Goal: Feedback & Contribution: Leave review/rating

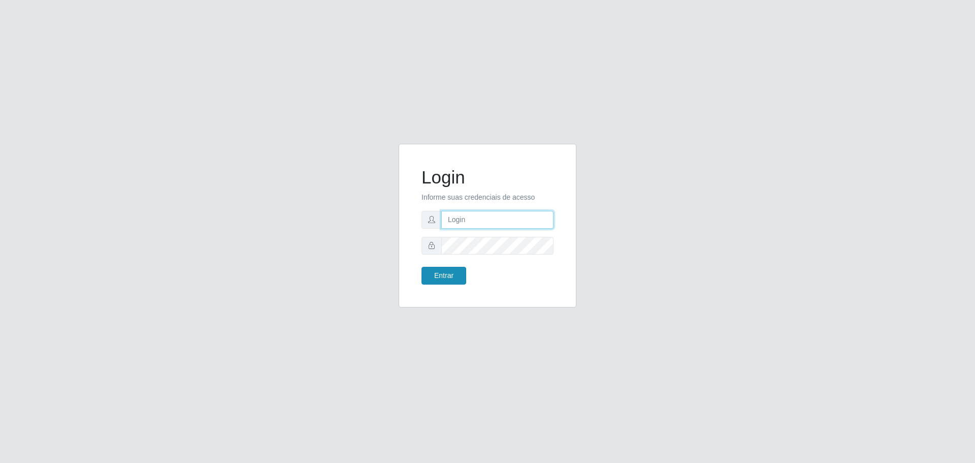
type input "[EMAIL_ADDRESS][DOMAIN_NAME]"
click at [452, 277] on button "Entrar" at bounding box center [443, 276] width 45 height 18
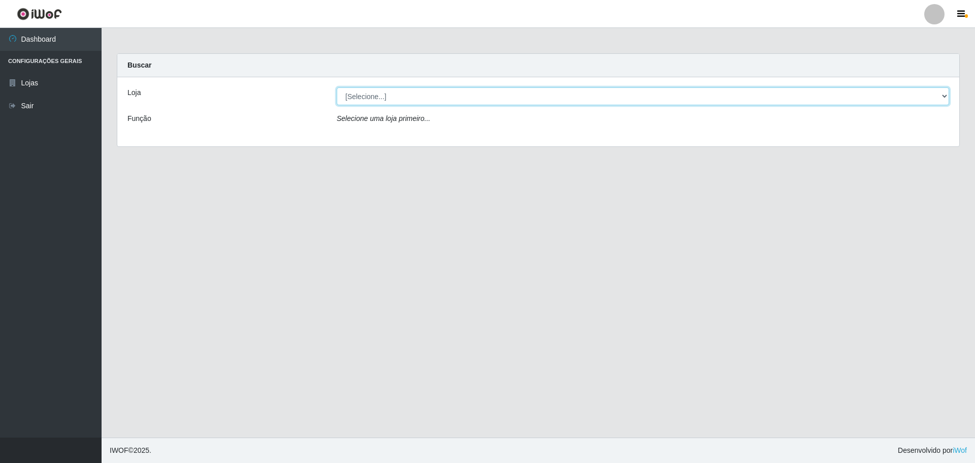
click at [943, 94] on select "[Selecione...] [GEOGRAPHIC_DATA] - [GEOGRAPHIC_DATA]" at bounding box center [643, 96] width 612 height 18
select select "528"
click at [337, 87] on select "[Selecione...] [GEOGRAPHIC_DATA] - [GEOGRAPHIC_DATA]" at bounding box center [643, 96] width 612 height 18
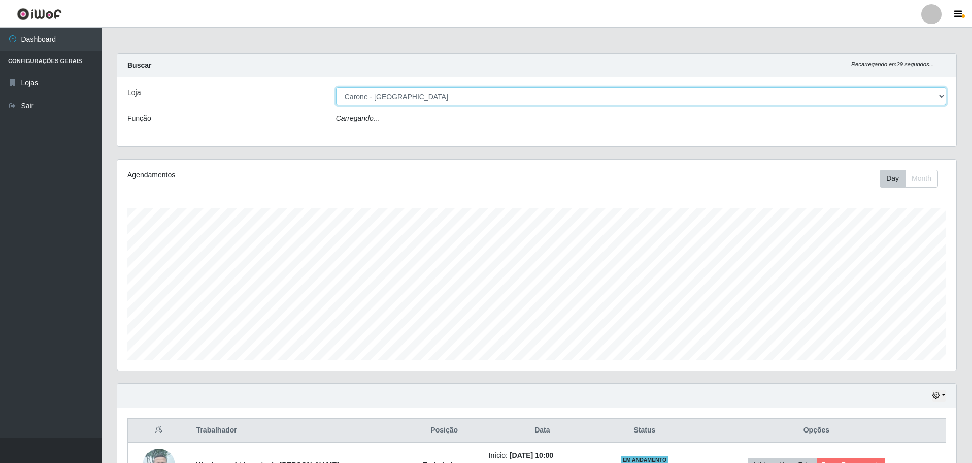
scroll to position [211, 839]
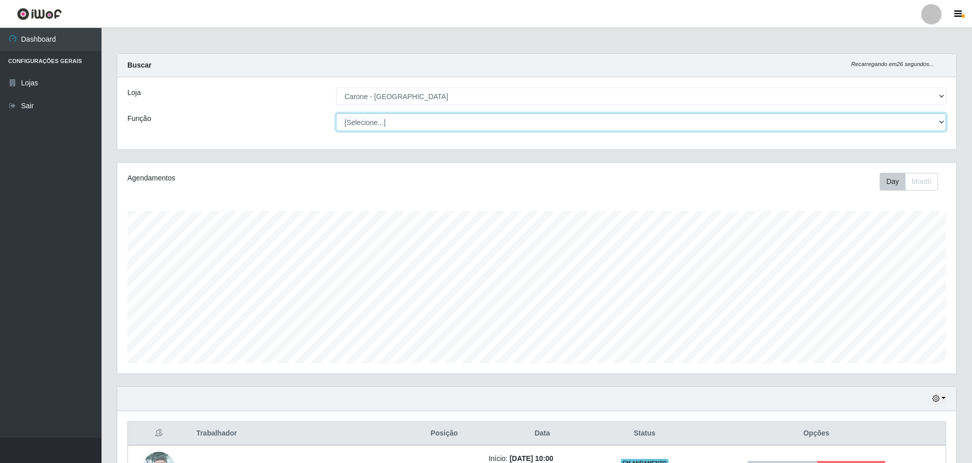
click at [944, 124] on select "[Selecione...] Auxiliar de Depósito Auxiliar de Depósito + Auxiliar de Depósito…" at bounding box center [641, 122] width 610 height 18
select select "70"
click at [336, 113] on select "[Selecione...] Auxiliar de Depósito Auxiliar de Depósito + Auxiliar de Depósito…" at bounding box center [641, 122] width 610 height 18
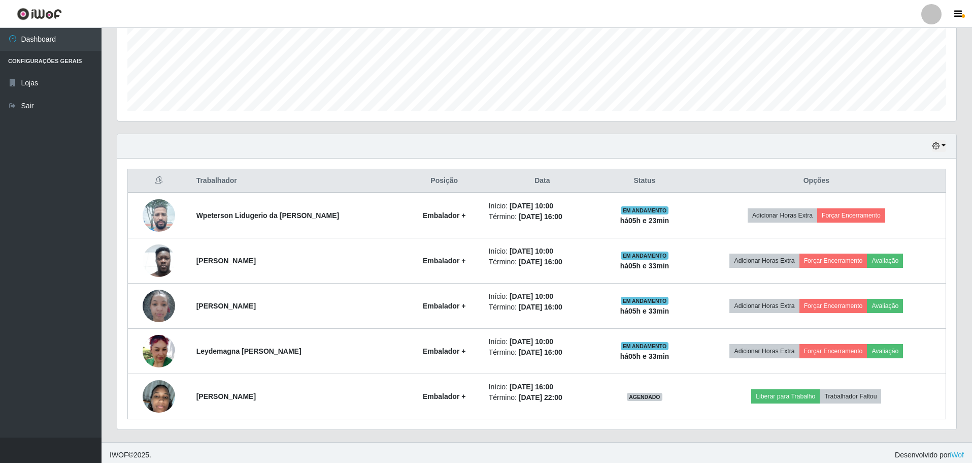
scroll to position [254, 0]
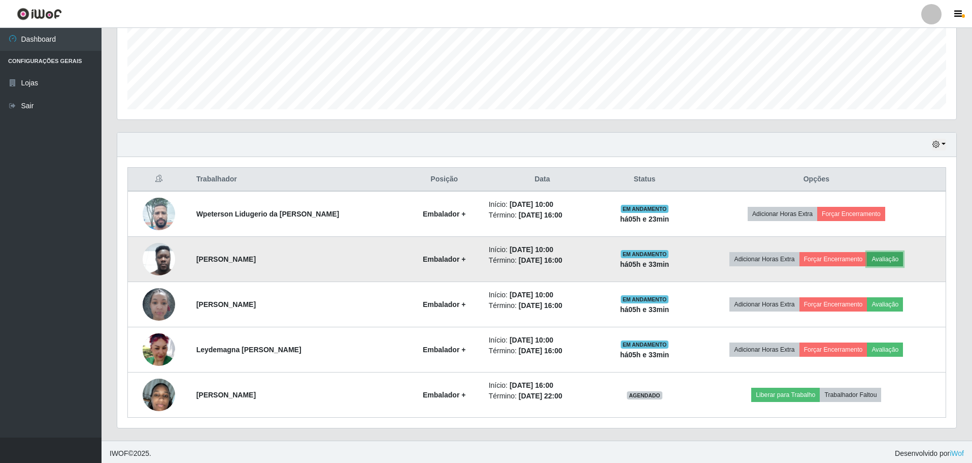
click at [892, 261] on button "Avaliação" at bounding box center [885, 259] width 36 height 14
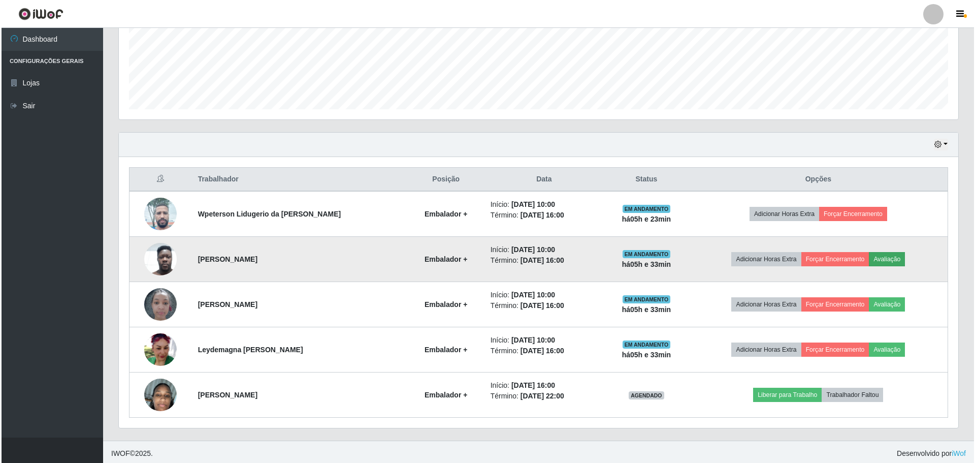
scroll to position [211, 834]
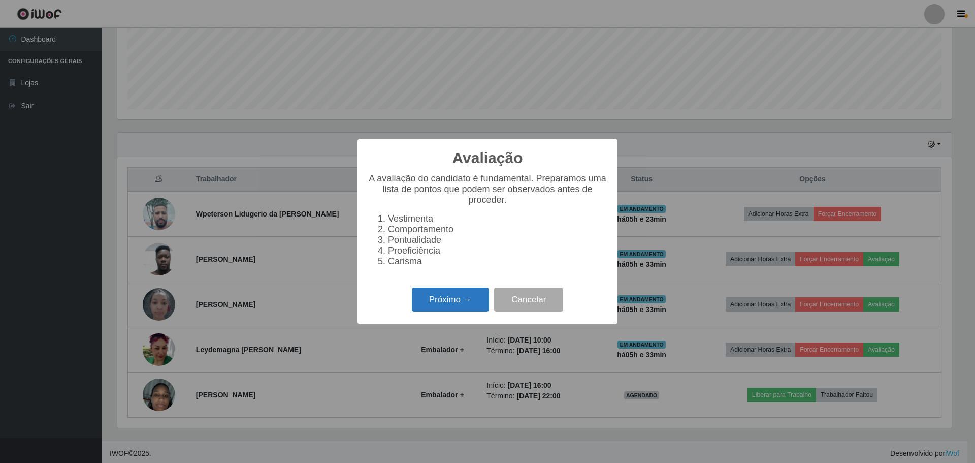
click at [459, 305] on button "Próximo →" at bounding box center [450, 299] width 77 height 24
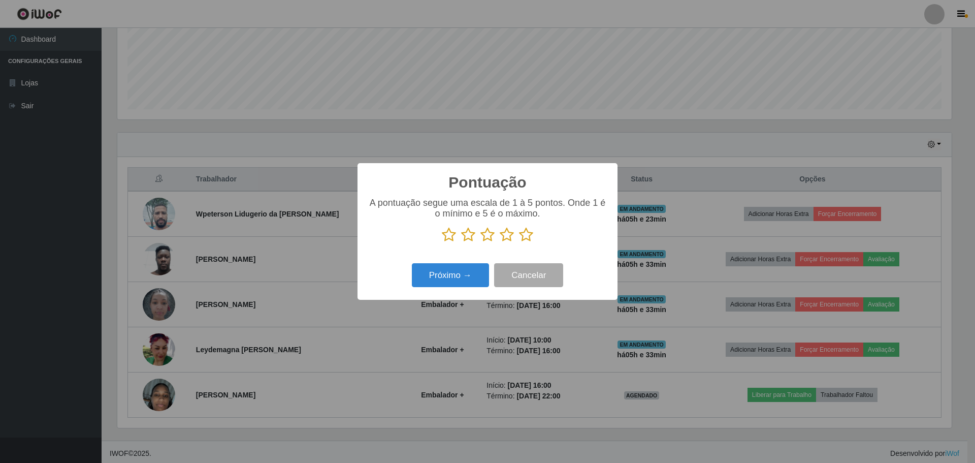
scroll to position [507608, 506984]
click at [525, 237] on icon at bounding box center [526, 234] width 14 height 15
click at [519, 242] on input "radio" at bounding box center [519, 242] width 0 height 0
click at [457, 283] on button "Próximo →" at bounding box center [450, 275] width 77 height 24
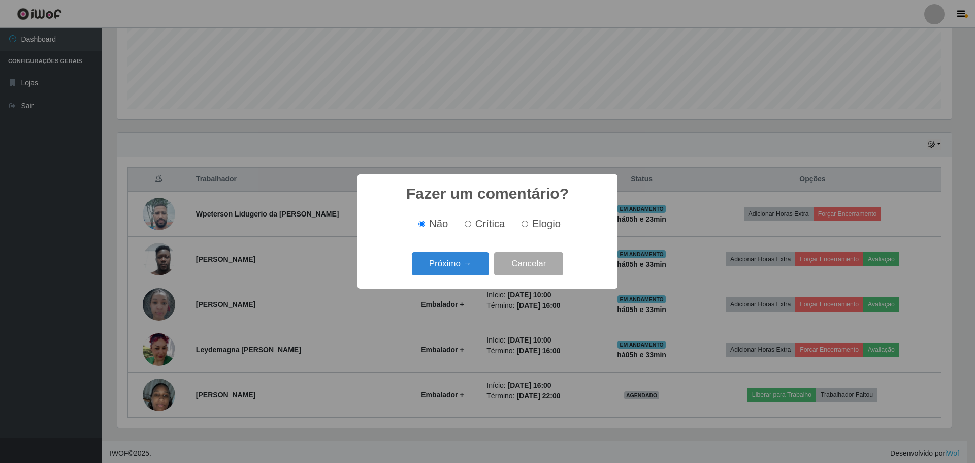
click at [539, 220] on span "Elogio" at bounding box center [546, 223] width 28 height 11
click at [528, 220] on input "Elogio" at bounding box center [525, 223] width 7 height 7
radio input "true"
click at [472, 260] on button "Próximo →" at bounding box center [450, 264] width 77 height 24
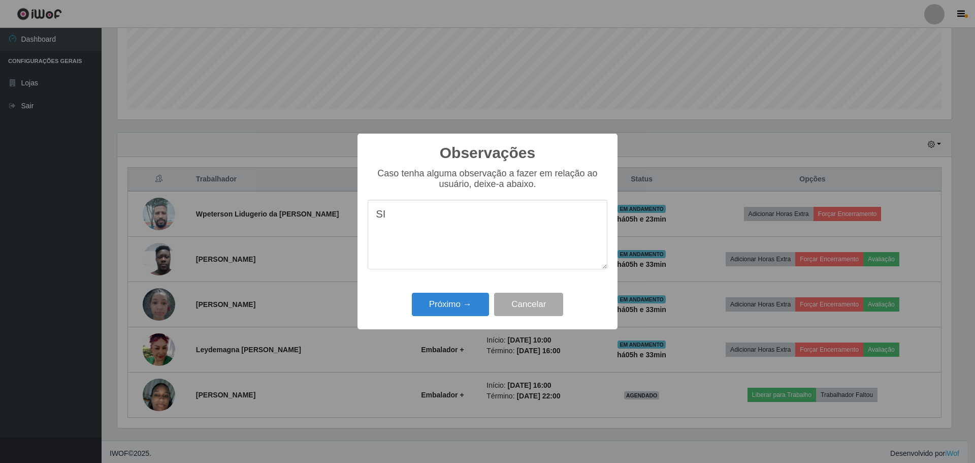
type textarea "S"
click at [428, 212] on textarea "simpático, bom atendimento" at bounding box center [488, 235] width 240 height 70
click at [423, 223] on textarea "simpático, bom atendimento" at bounding box center [488, 235] width 240 height 70
click at [525, 226] on textarea "simpático, bom atendimento" at bounding box center [488, 235] width 240 height 70
click at [451, 217] on textarea "simpático, bom atendimento" at bounding box center [488, 235] width 240 height 70
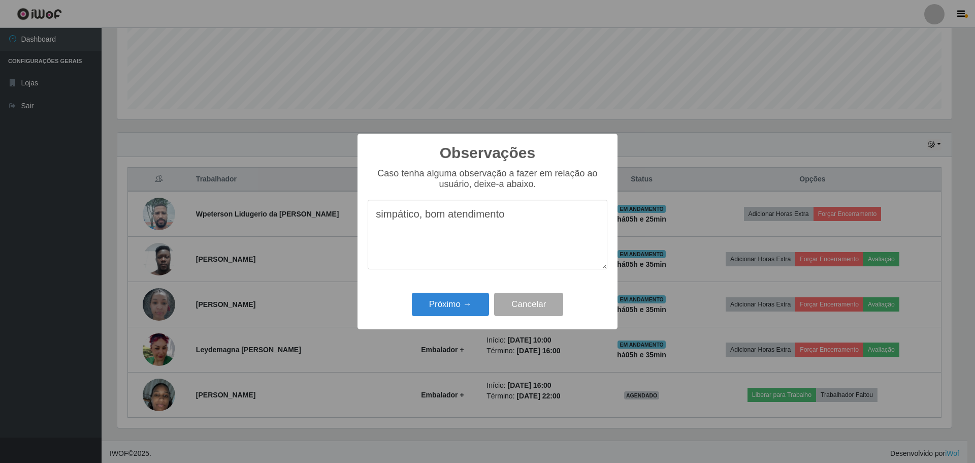
click at [447, 220] on textarea "simpático, bom atendimento" at bounding box center [488, 235] width 240 height 70
click at [450, 220] on textarea "simpático, bom atendimento" at bounding box center [488, 235] width 240 height 70
click at [534, 229] on textarea "simpático, bom atendimento" at bounding box center [488, 235] width 240 height 70
click at [511, 215] on textarea "simpático, bom atendimento,educado" at bounding box center [488, 235] width 240 height 70
click at [518, 219] on textarea "simpático, bom atendimento, educado" at bounding box center [488, 235] width 240 height 70
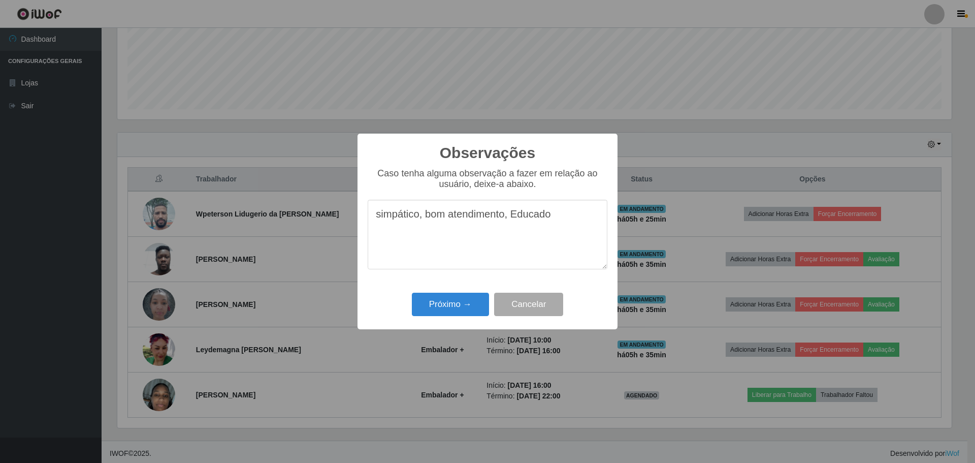
click at [509, 220] on textarea "simpático, bom atendimento, Educado" at bounding box center [488, 235] width 240 height 70
click at [512, 220] on textarea "simpático, bom atendimento, Educado" at bounding box center [488, 235] width 240 height 70
click at [514, 219] on textarea "simpático, bom atendimento,Educado" at bounding box center [488, 235] width 240 height 70
click at [553, 216] on textarea "simpático, bom atendimento,ducado" at bounding box center [488, 235] width 240 height 70
type textarea "simpático, bom atendimento."
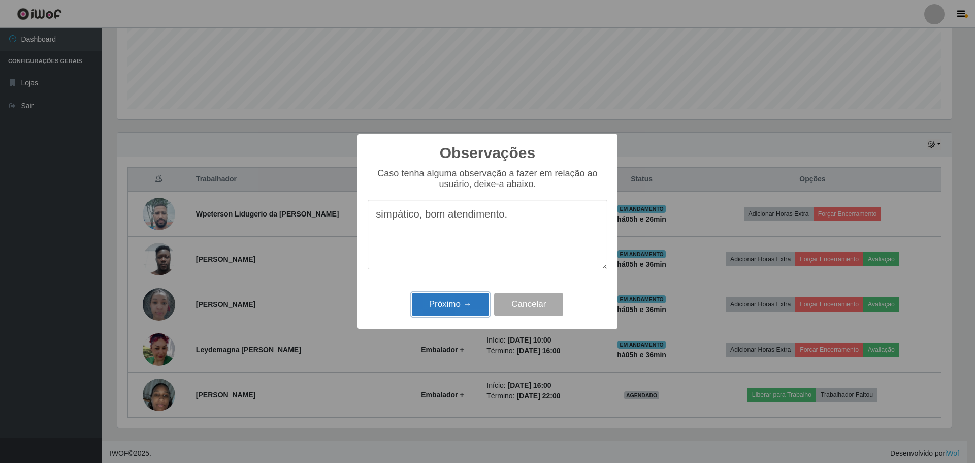
click at [442, 309] on button "Próximo →" at bounding box center [450, 305] width 77 height 24
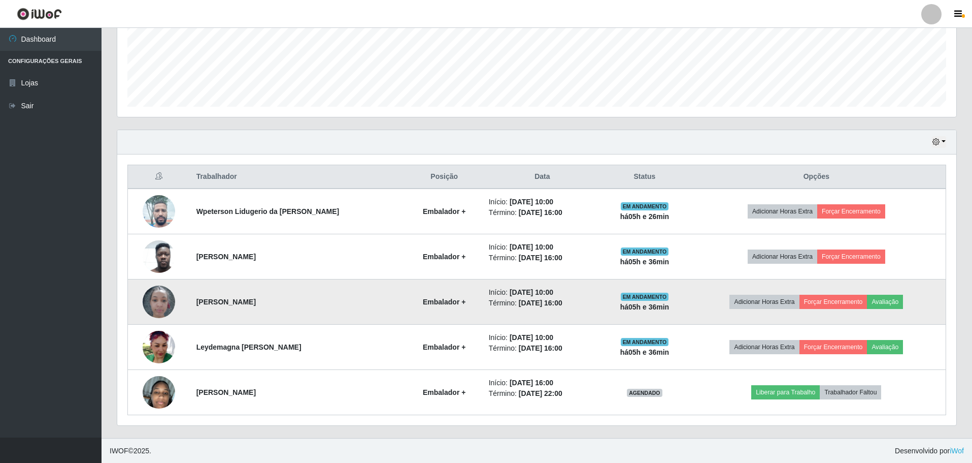
scroll to position [257, 0]
click at [893, 297] on button "Avaliação" at bounding box center [885, 301] width 36 height 14
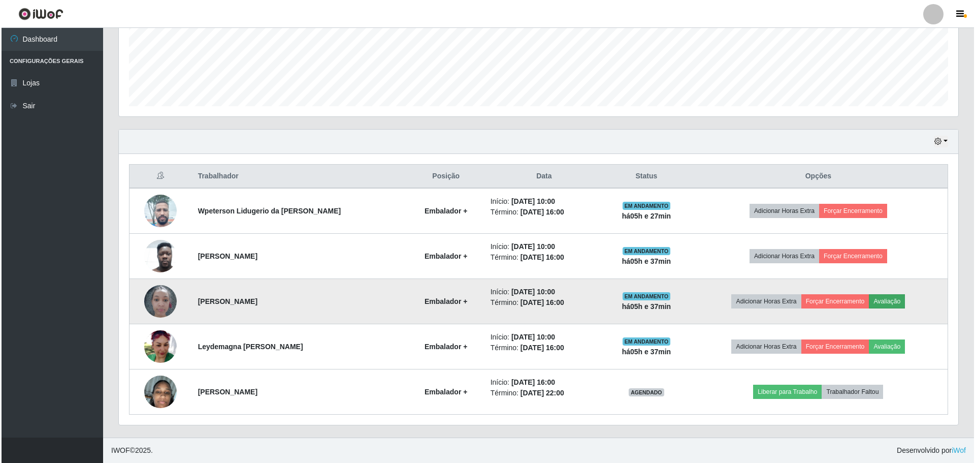
scroll to position [211, 834]
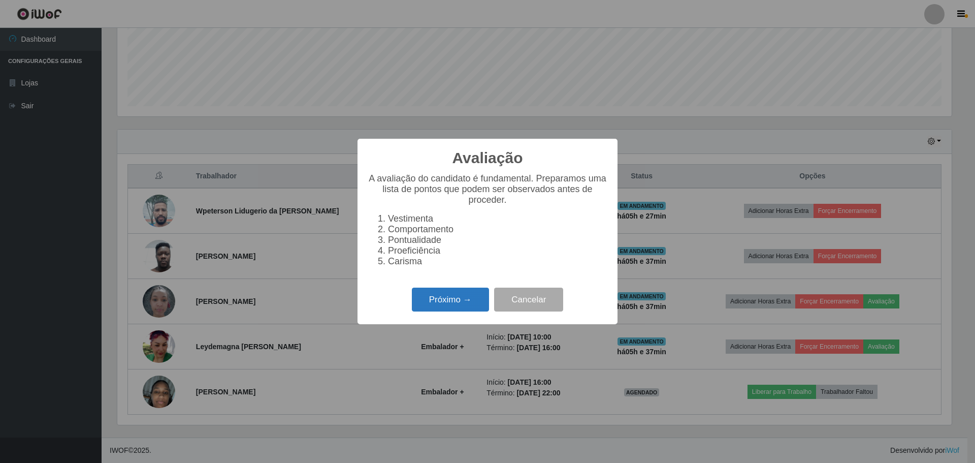
click at [459, 307] on button "Próximo →" at bounding box center [450, 299] width 77 height 24
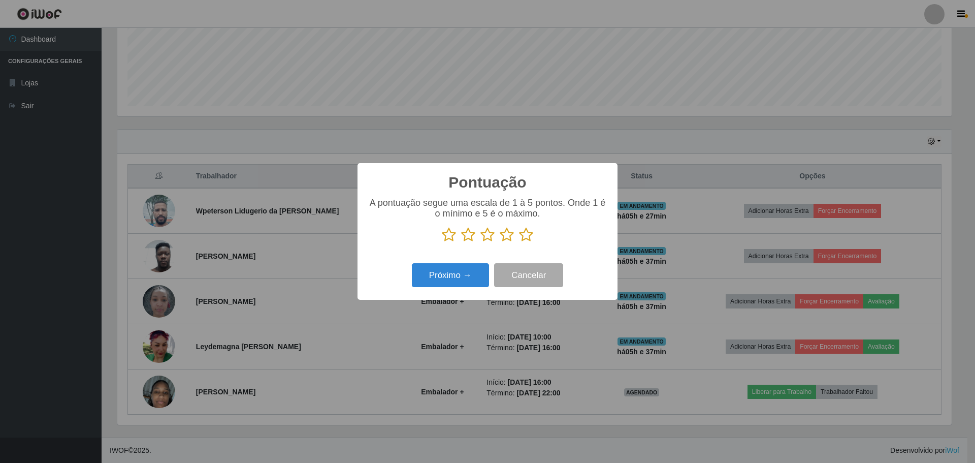
scroll to position [507608, 506984]
click at [525, 237] on icon at bounding box center [526, 234] width 14 height 15
click at [519, 242] on input "radio" at bounding box center [519, 242] width 0 height 0
click at [461, 282] on button "Próximo →" at bounding box center [450, 275] width 77 height 24
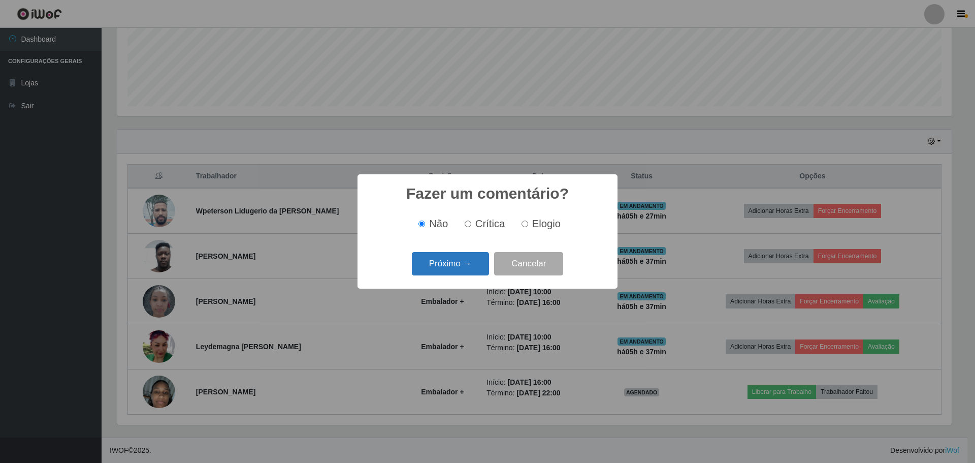
click at [449, 265] on button "Próximo →" at bounding box center [450, 264] width 77 height 24
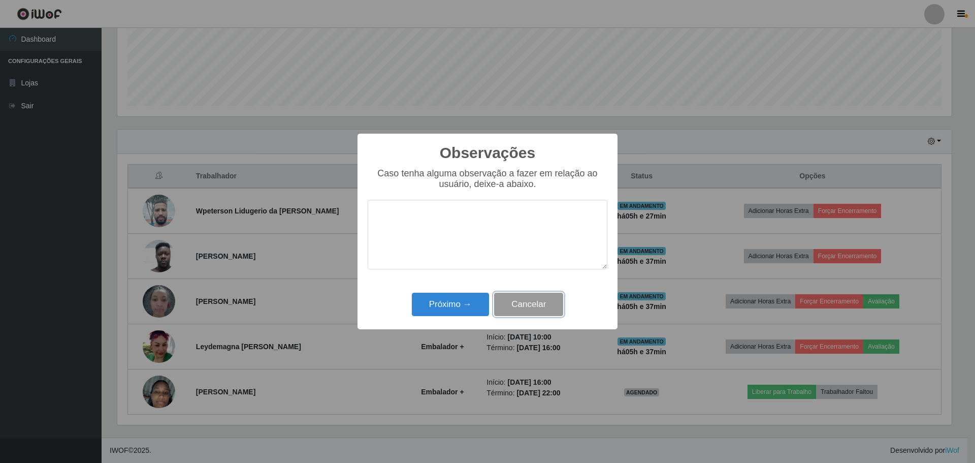
click at [515, 305] on button "Cancelar" at bounding box center [528, 305] width 69 height 24
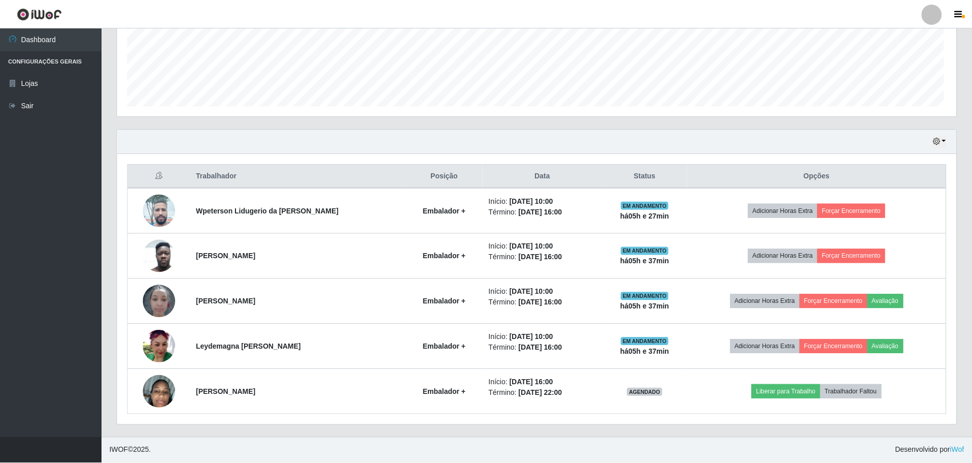
scroll to position [211, 839]
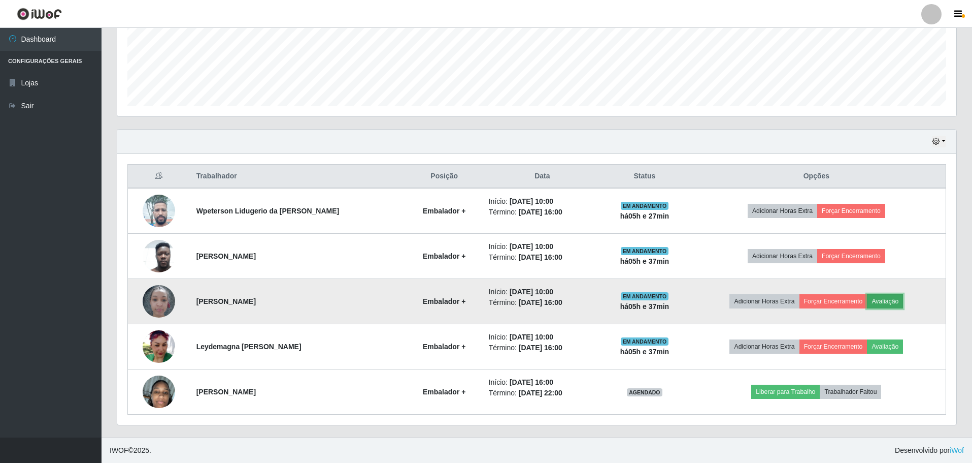
click at [889, 303] on button "Avaliação" at bounding box center [885, 301] width 36 height 14
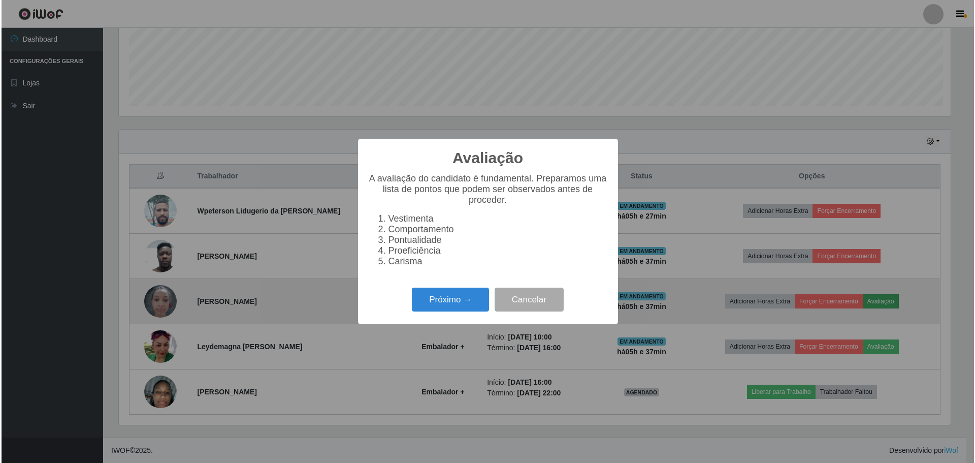
scroll to position [211, 834]
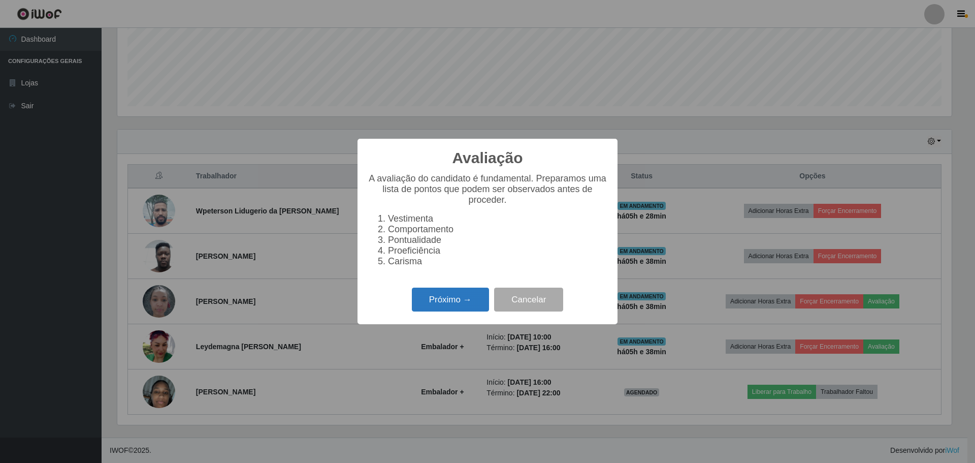
click at [440, 307] on button "Próximo →" at bounding box center [450, 299] width 77 height 24
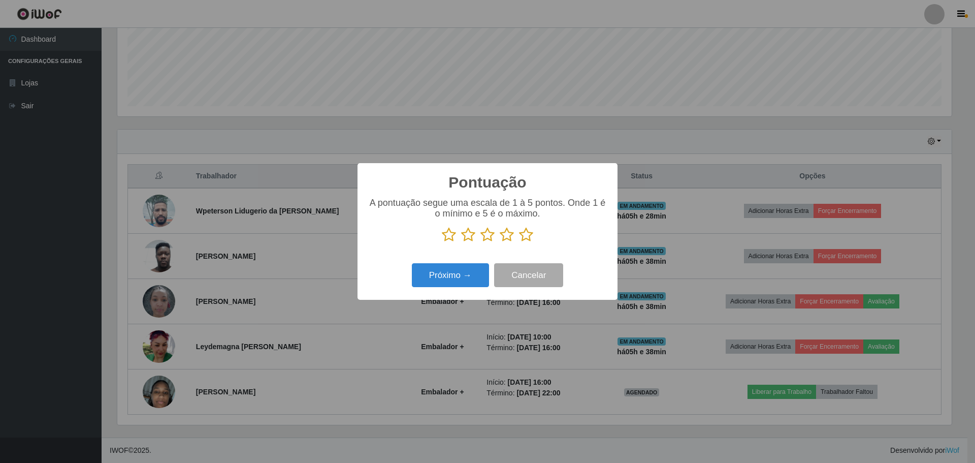
scroll to position [507608, 506984]
click at [530, 236] on icon at bounding box center [526, 234] width 14 height 15
click at [519, 242] on input "radio" at bounding box center [519, 242] width 0 height 0
click at [510, 240] on icon at bounding box center [507, 234] width 14 height 15
click at [500, 242] on input "radio" at bounding box center [500, 242] width 0 height 0
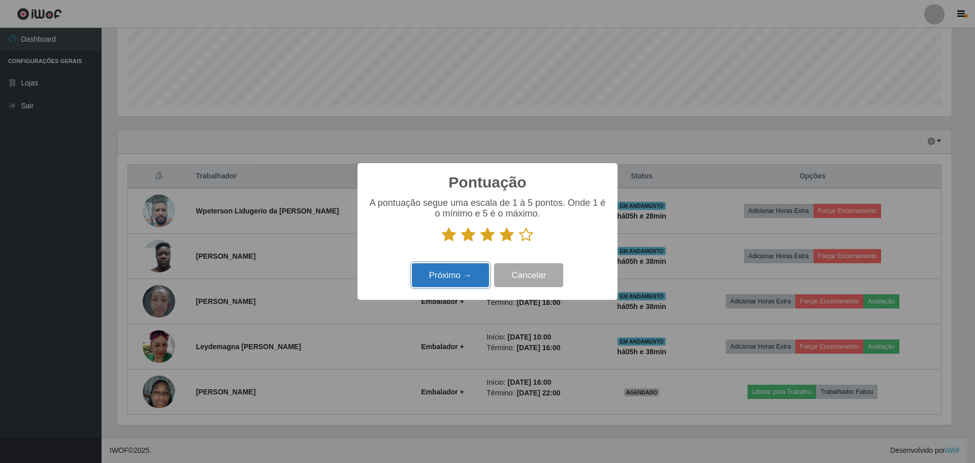
click at [456, 275] on button "Próximo →" at bounding box center [450, 275] width 77 height 24
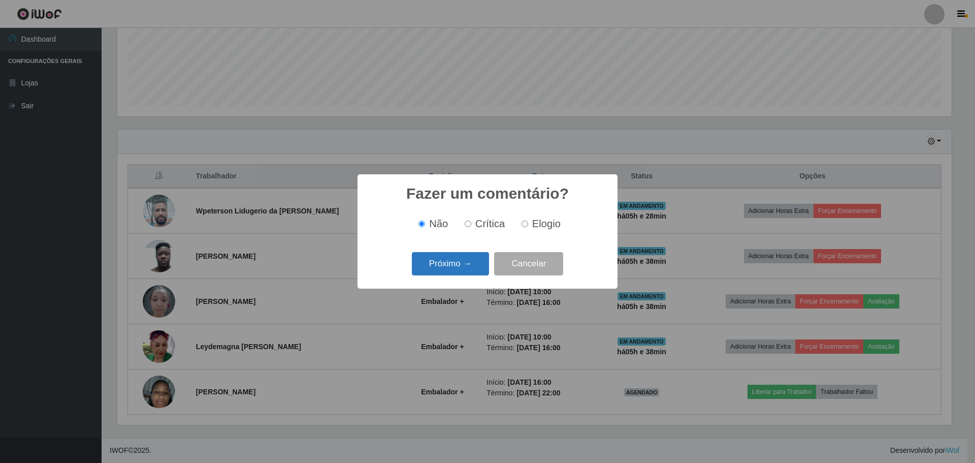
click at [461, 266] on button "Próximo →" at bounding box center [450, 264] width 77 height 24
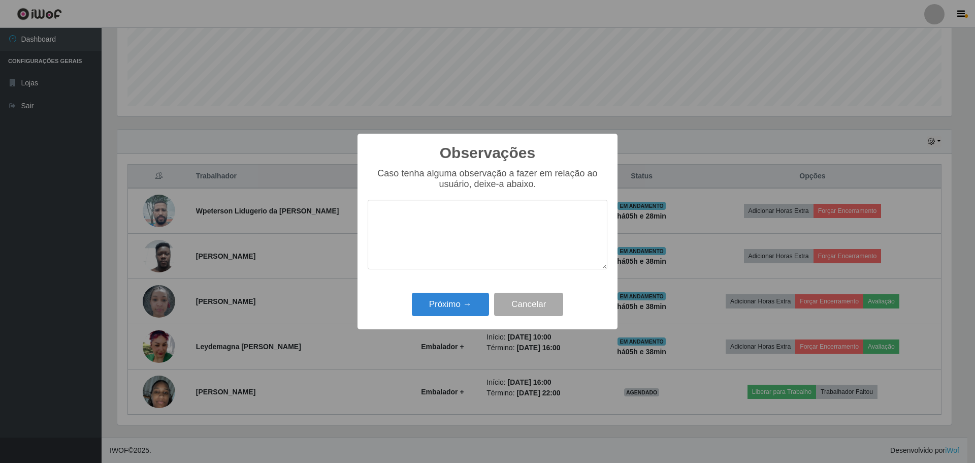
click at [570, 249] on textarea at bounding box center [488, 235] width 240 height 70
click at [460, 310] on button "Próximo →" at bounding box center [450, 305] width 77 height 24
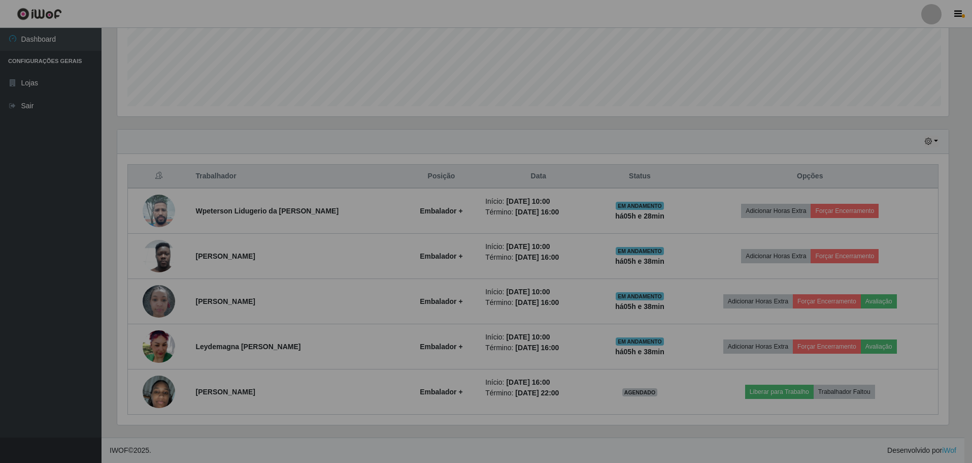
scroll to position [211, 839]
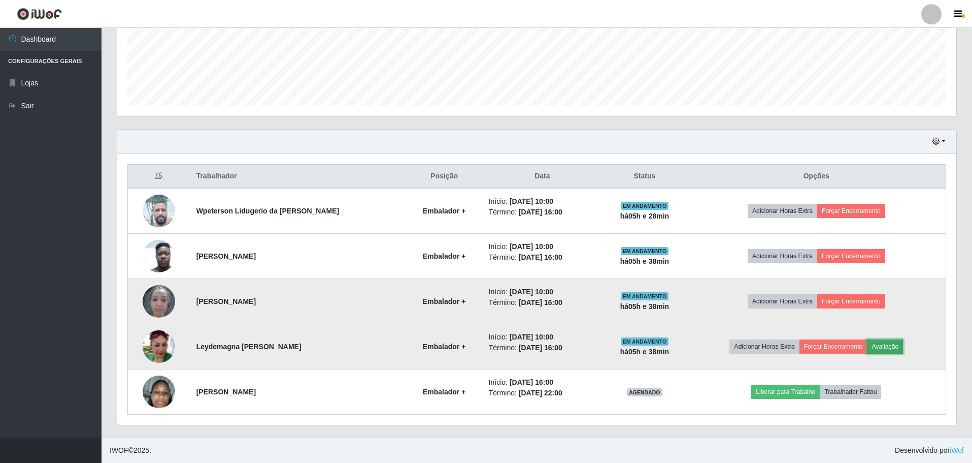
click at [892, 345] on button "Avaliação" at bounding box center [885, 346] width 36 height 14
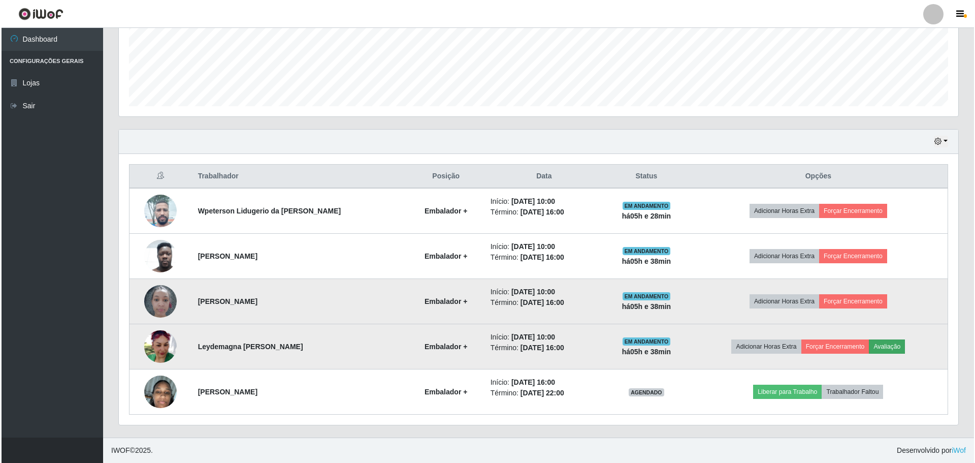
scroll to position [211, 834]
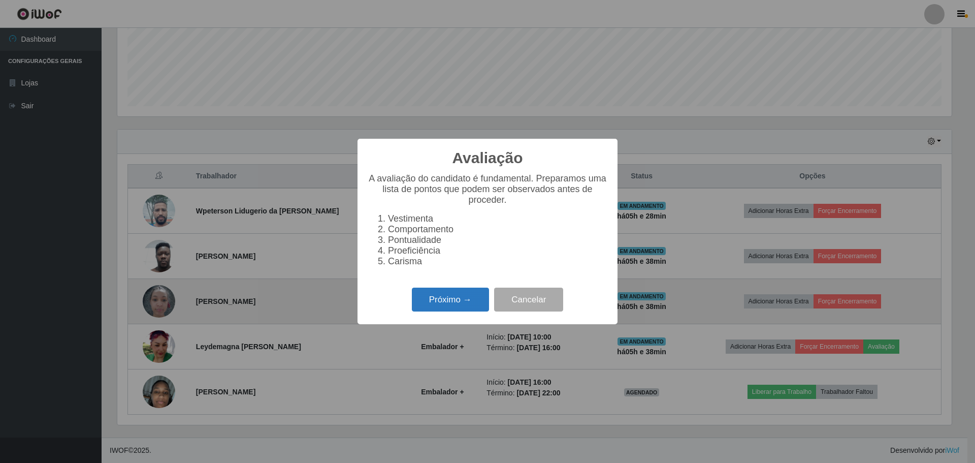
click at [458, 308] on button "Próximo →" at bounding box center [450, 299] width 77 height 24
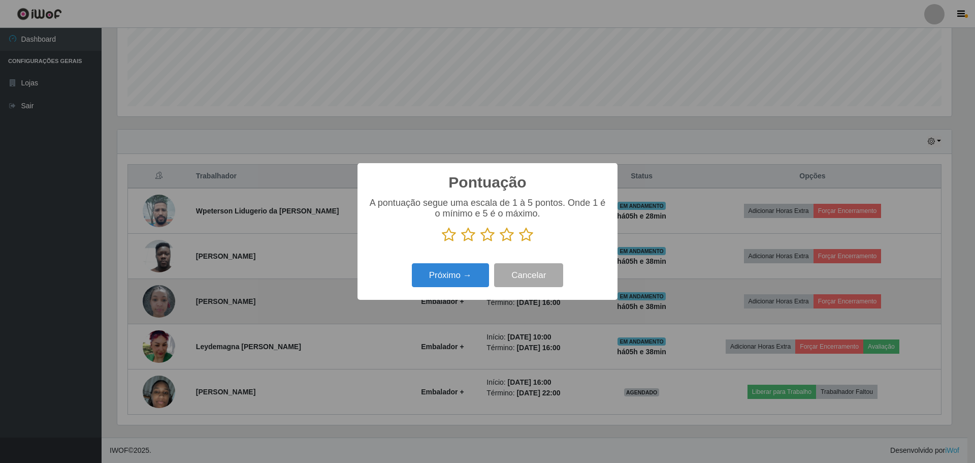
click at [530, 234] on icon at bounding box center [526, 234] width 14 height 15
click at [519, 242] on input "radio" at bounding box center [519, 242] width 0 height 0
click at [460, 276] on button "Próximo →" at bounding box center [450, 275] width 77 height 24
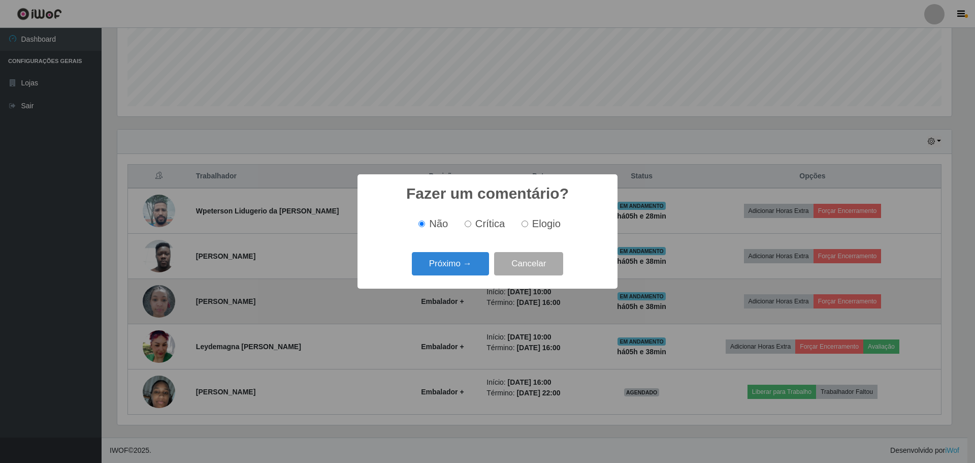
click at [542, 225] on span "Elogio" at bounding box center [546, 223] width 28 height 11
click at [528, 225] on input "Elogio" at bounding box center [525, 223] width 7 height 7
radio input "true"
click at [465, 265] on button "Próximo →" at bounding box center [450, 264] width 77 height 24
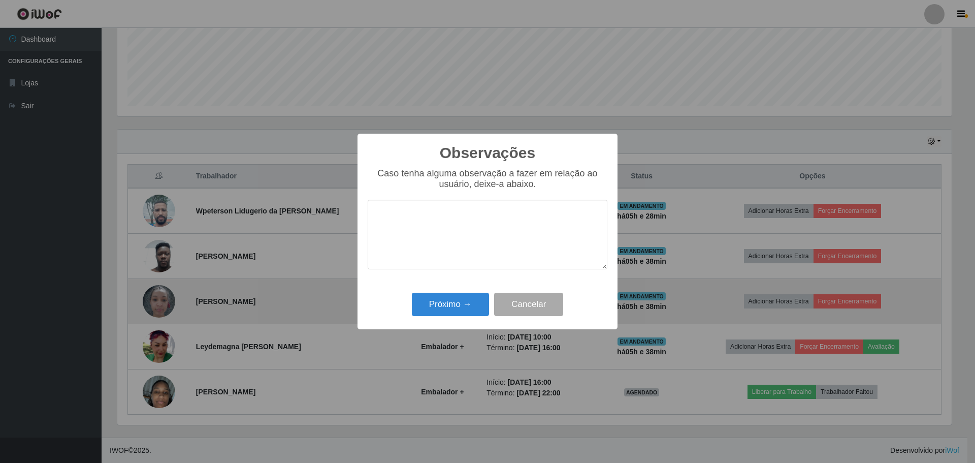
click at [462, 224] on textarea at bounding box center [488, 235] width 240 height 70
type textarea "S"
click at [465, 214] on textarea "simpática, atenciosa,bom trabalho em equipe" at bounding box center [488, 235] width 240 height 70
click at [447, 215] on textarea "simpática, atenciosa ,bom trabalho em equipe" at bounding box center [488, 235] width 240 height 70
drag, startPoint x: 593, startPoint y: 219, endPoint x: 567, endPoint y: 232, distance: 29.3
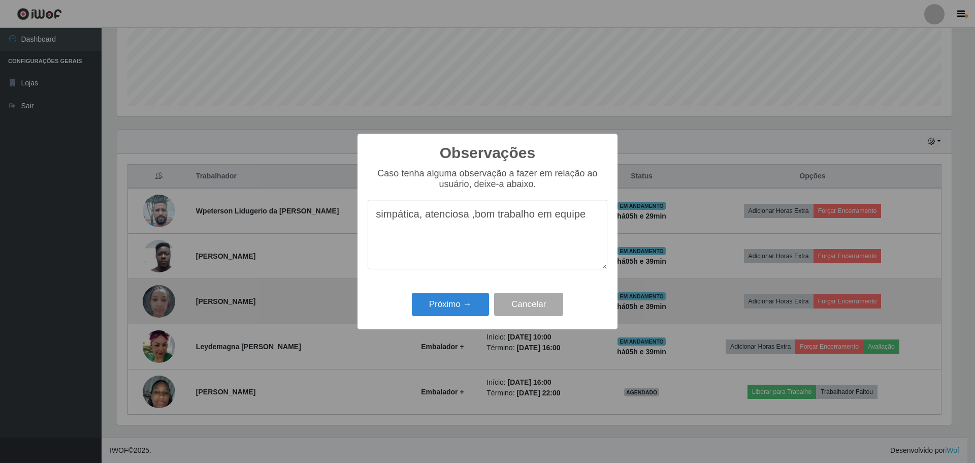
click at [593, 218] on textarea "simpática, atenciosa ,bom trabalho em equipe" at bounding box center [488, 235] width 240 height 70
type textarea "simpática, atenciosa ,bom trabalho em equipe"
click at [482, 304] on button "Próximo →" at bounding box center [450, 305] width 77 height 24
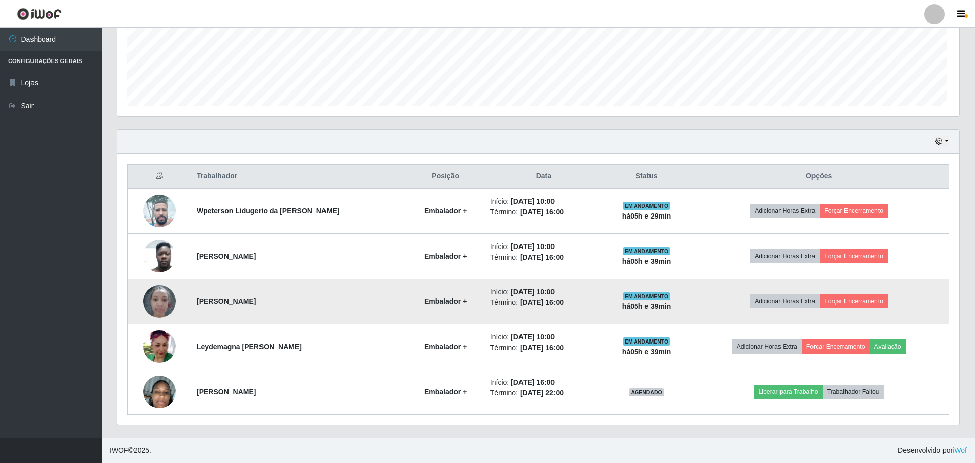
scroll to position [211, 839]
click at [550, 305] on li "Término: [DATE] 16:00" at bounding box center [542, 302] width 107 height 11
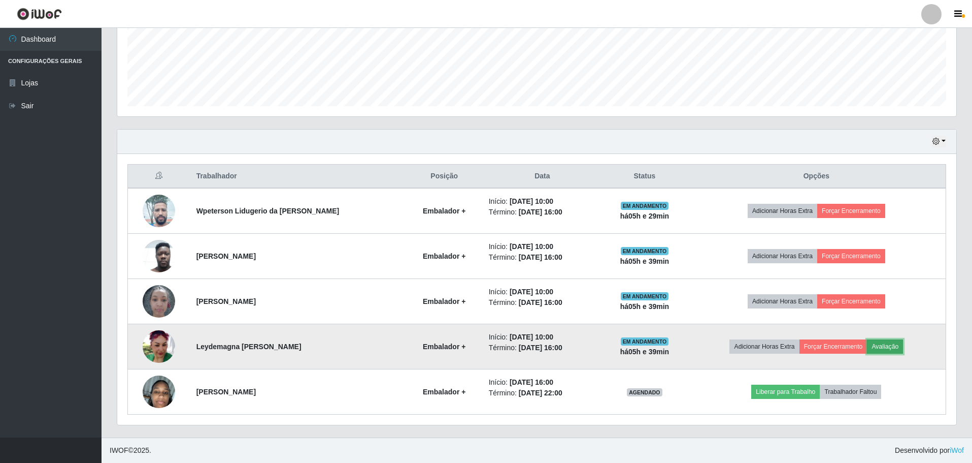
click at [886, 343] on button "Avaliação" at bounding box center [885, 346] width 36 height 14
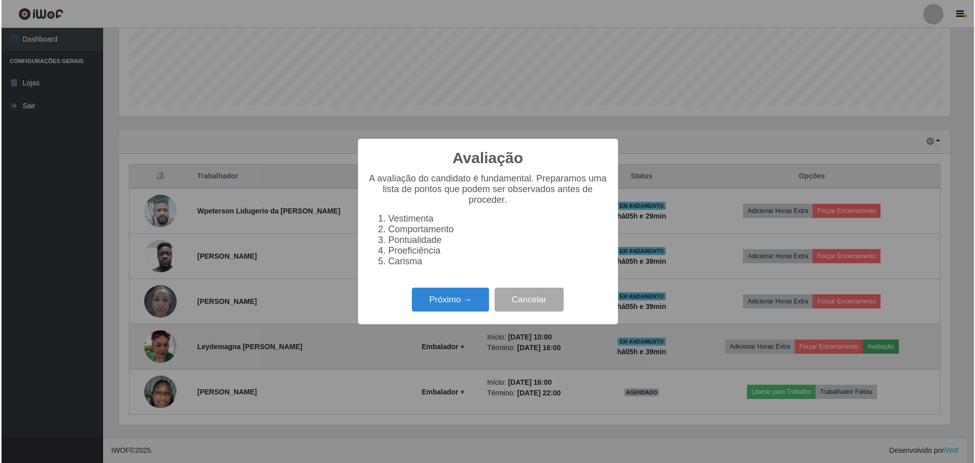
scroll to position [211, 834]
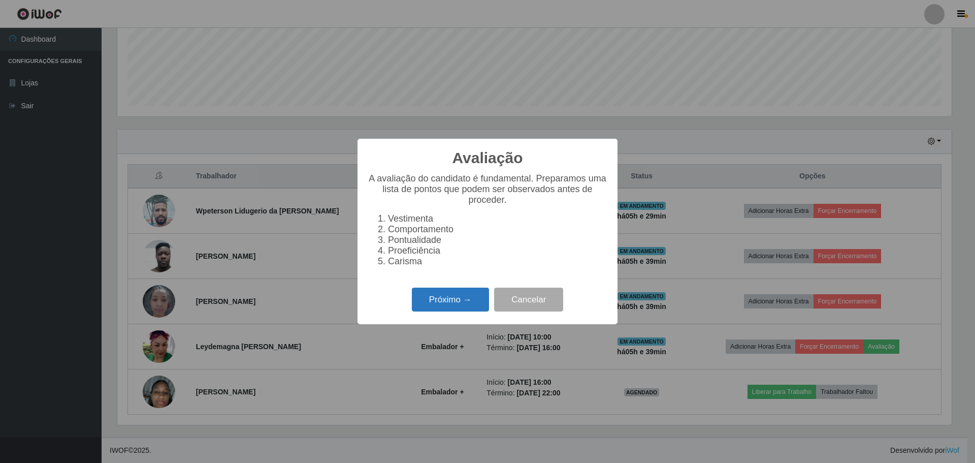
click at [463, 308] on button "Próximo →" at bounding box center [450, 299] width 77 height 24
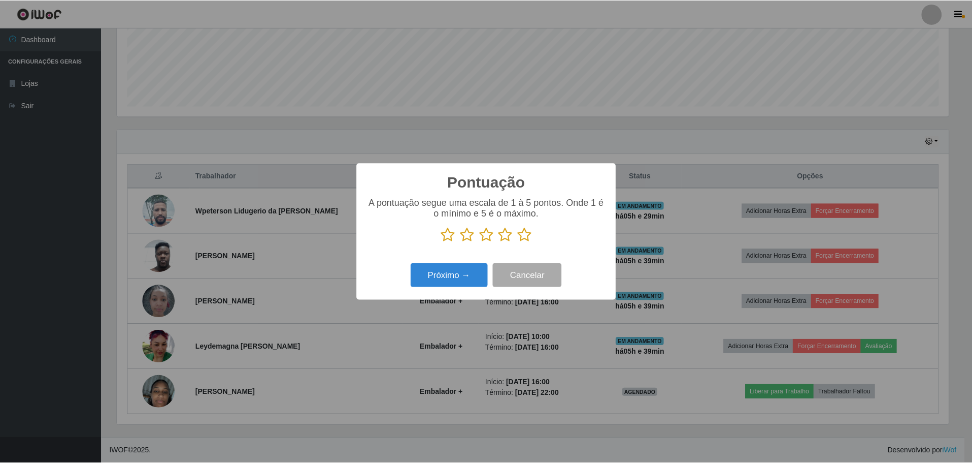
scroll to position [507608, 506984]
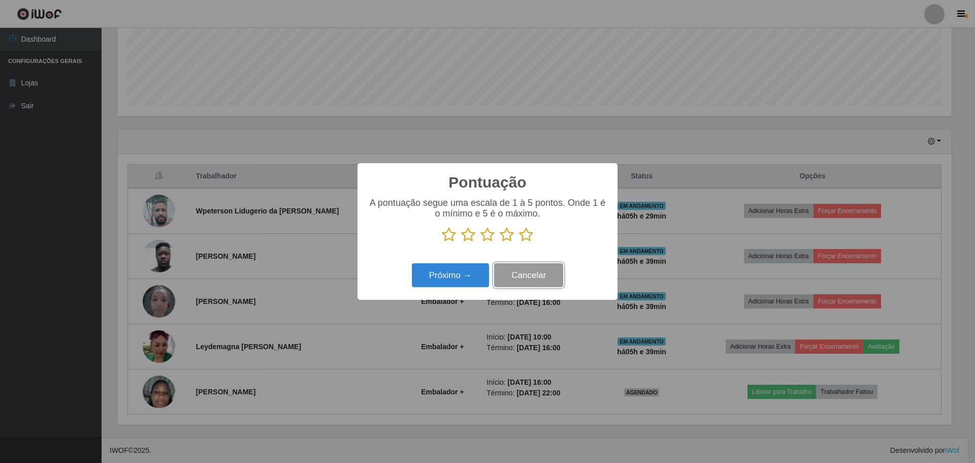
click at [509, 287] on button "Cancelar" at bounding box center [528, 275] width 69 height 24
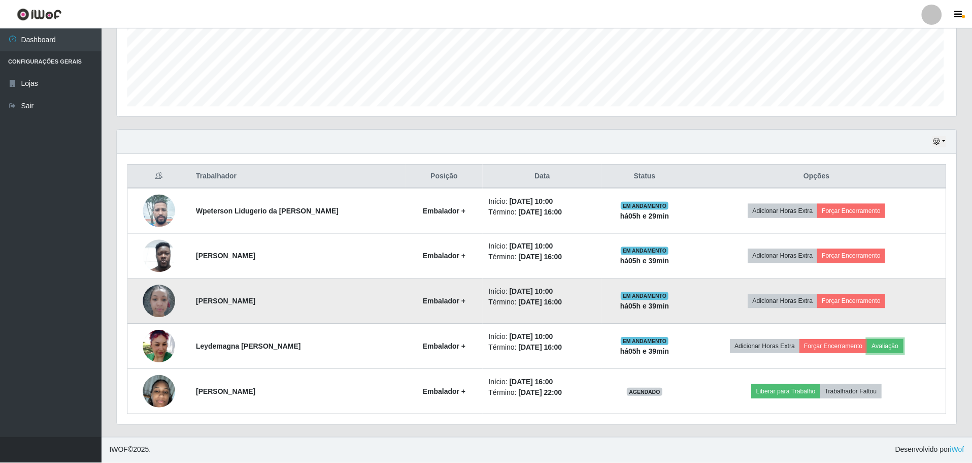
scroll to position [211, 839]
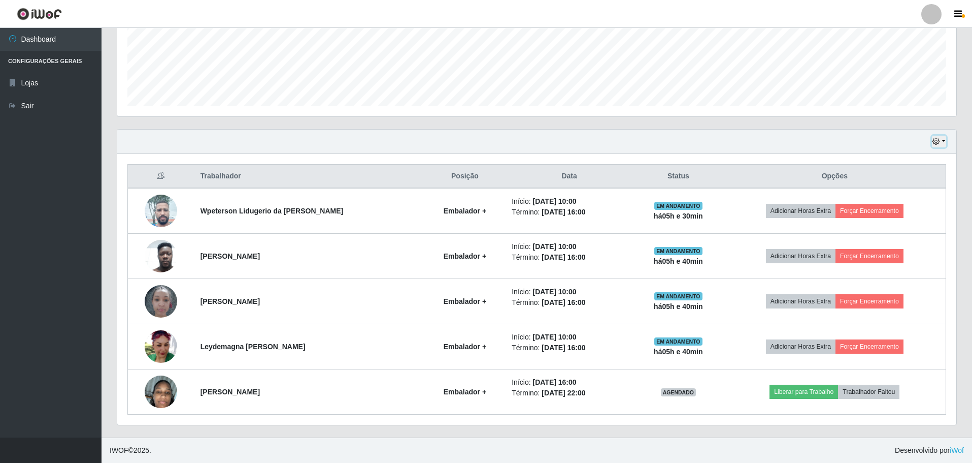
click at [940, 141] on icon "button" at bounding box center [936, 141] width 7 height 7
click at [904, 183] on button "1 dia" at bounding box center [906, 180] width 80 height 21
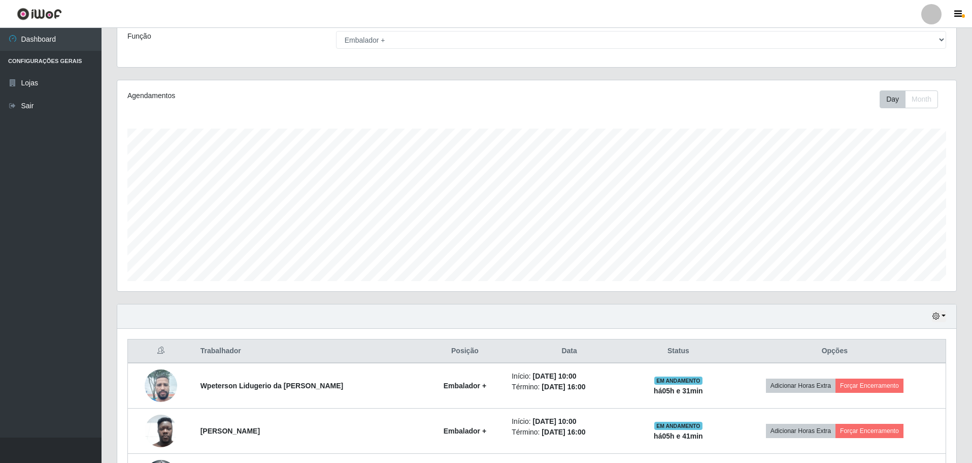
scroll to position [0, 0]
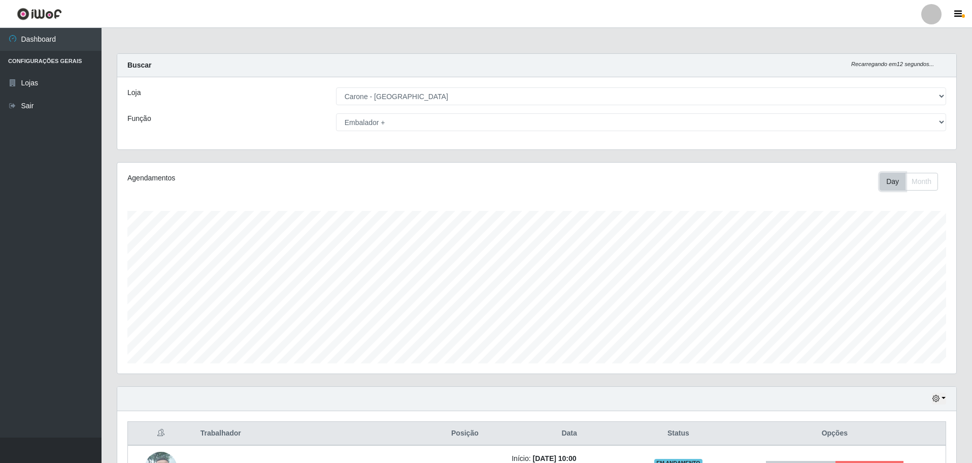
click at [890, 190] on button "Day" at bounding box center [893, 182] width 26 height 18
click at [892, 185] on button "Day" at bounding box center [893, 182] width 26 height 18
click at [892, 173] on button "Day" at bounding box center [893, 182] width 26 height 18
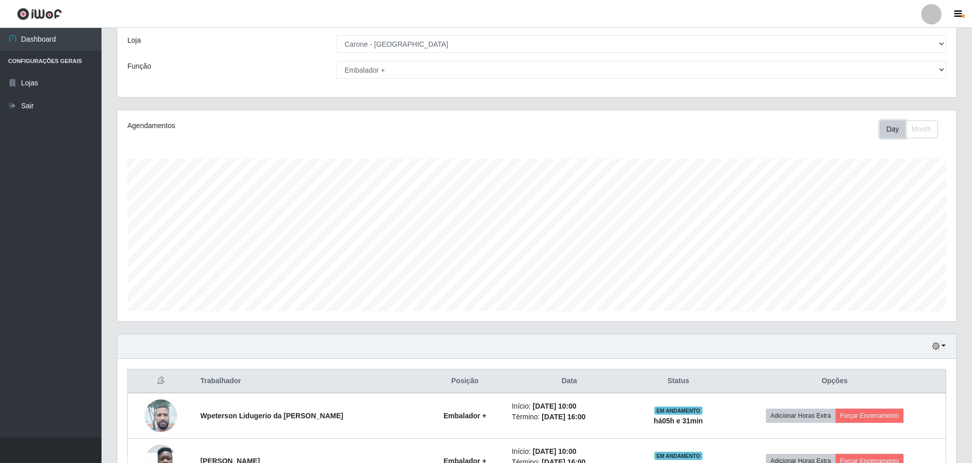
scroll to position [102, 0]
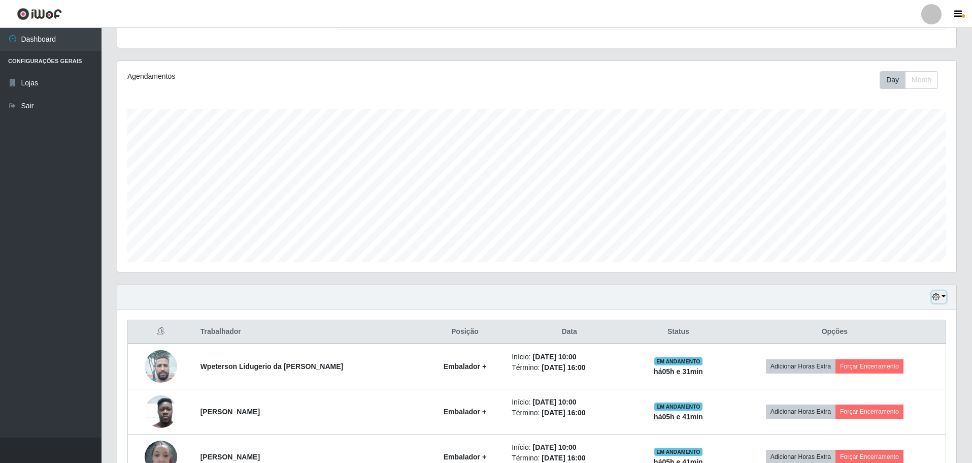
click at [943, 295] on button "button" at bounding box center [939, 297] width 14 height 12
click at [905, 316] on button "Hoje" at bounding box center [906, 314] width 80 height 21
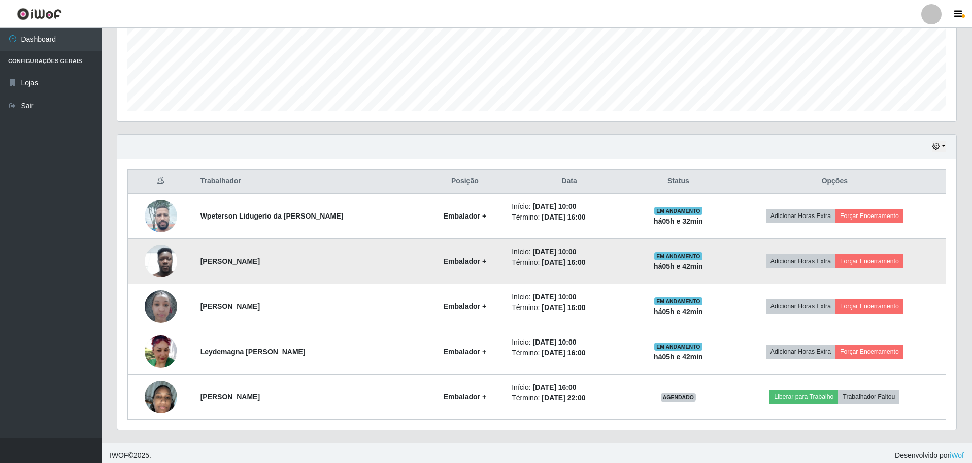
scroll to position [257, 0]
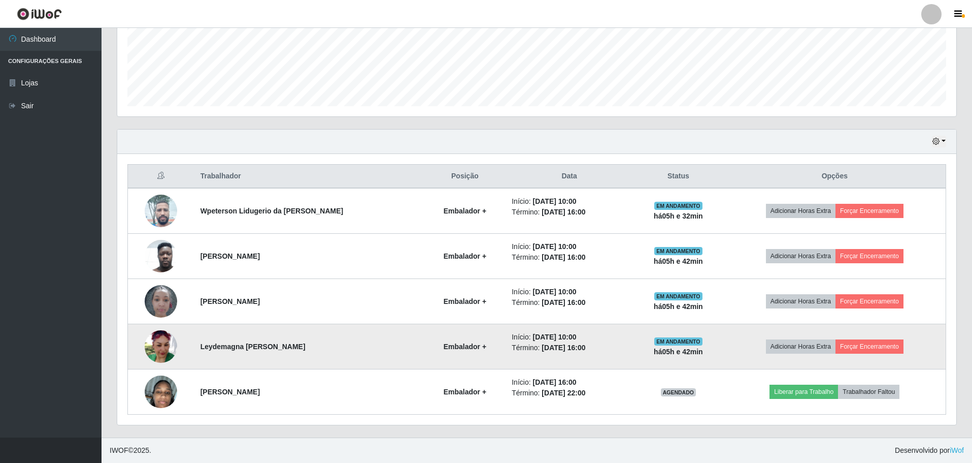
click at [569, 342] on li "Início: [DATE] 10:00" at bounding box center [569, 337] width 115 height 11
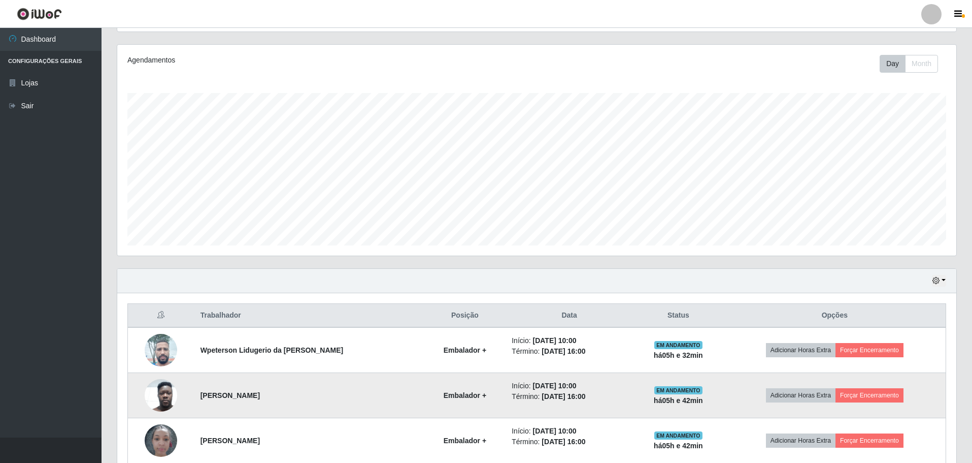
scroll to position [54, 0]
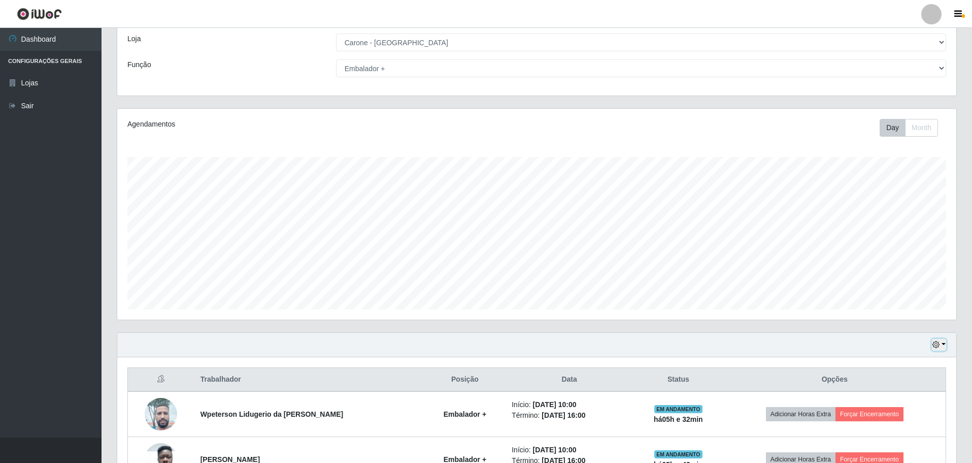
click at [945, 343] on button "button" at bounding box center [939, 345] width 14 height 12
click at [917, 383] on button "1 dia" at bounding box center [906, 383] width 80 height 21
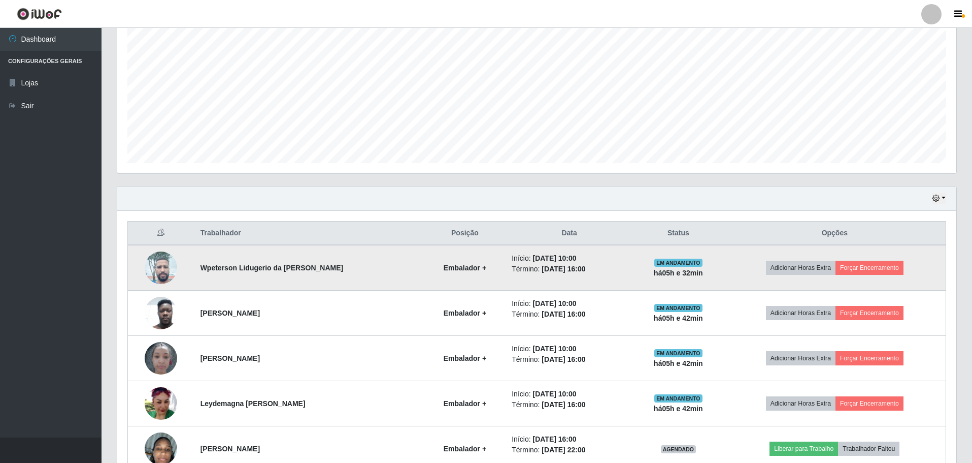
scroll to position [308, 0]
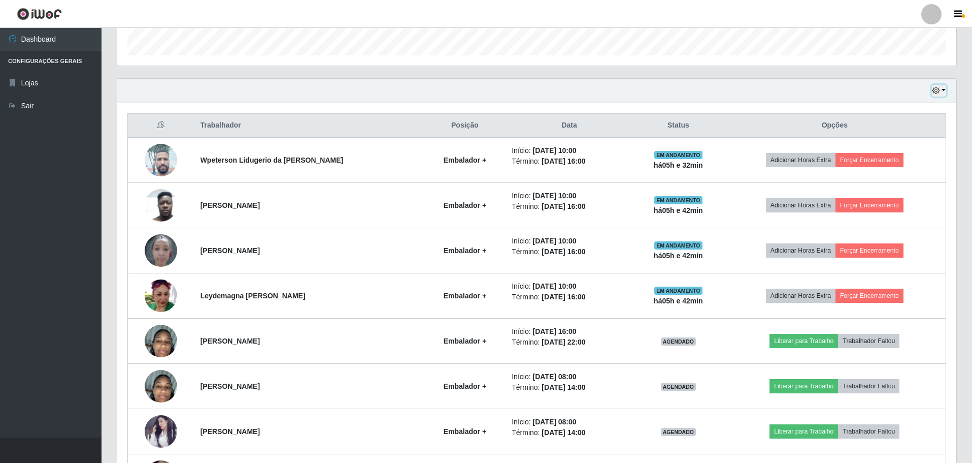
click at [943, 91] on button "button" at bounding box center [939, 91] width 14 height 12
click at [911, 115] on button "Hoje" at bounding box center [906, 108] width 80 height 21
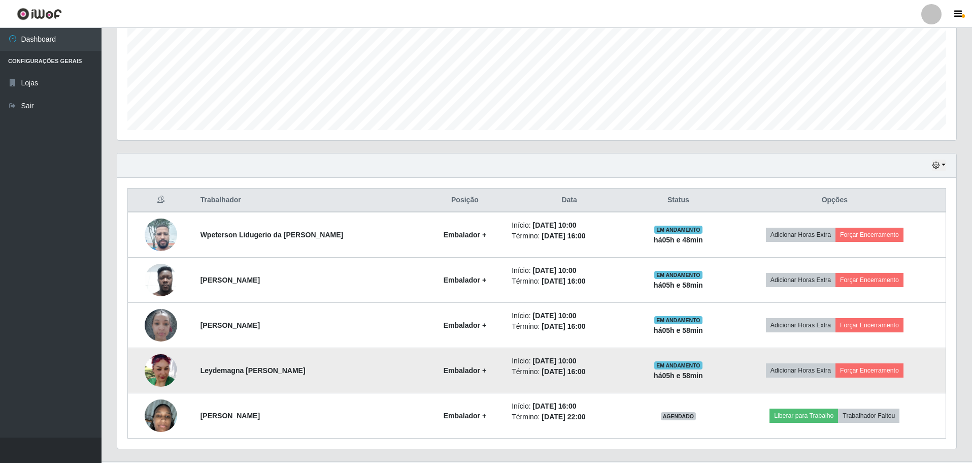
scroll to position [257, 0]
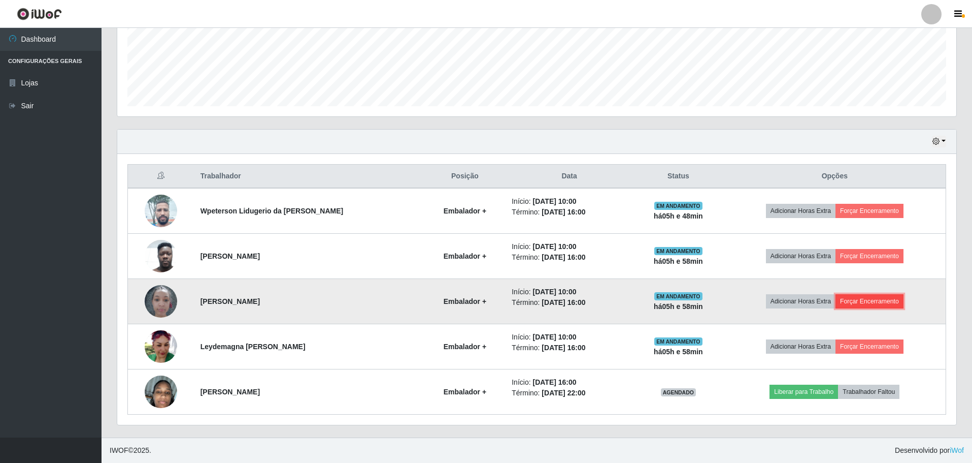
click at [882, 301] on button "Forçar Encerramento" at bounding box center [870, 301] width 68 height 14
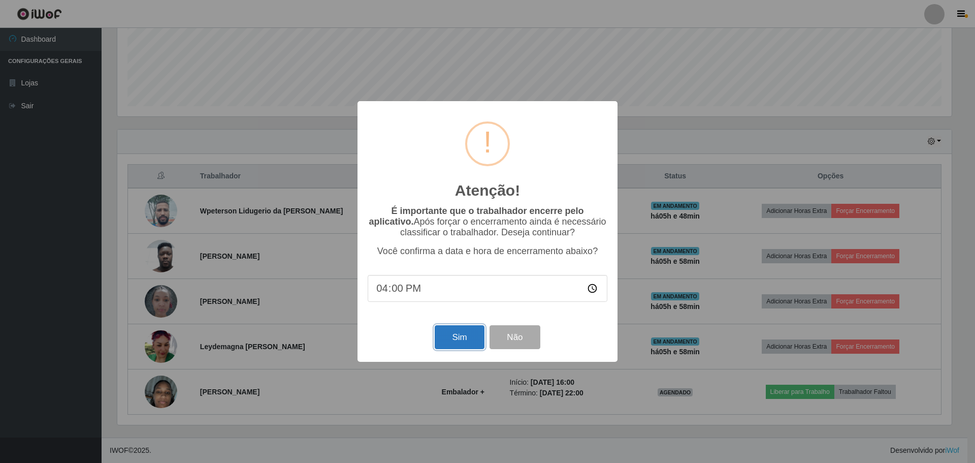
click at [452, 346] on button "Sim" at bounding box center [459, 337] width 49 height 24
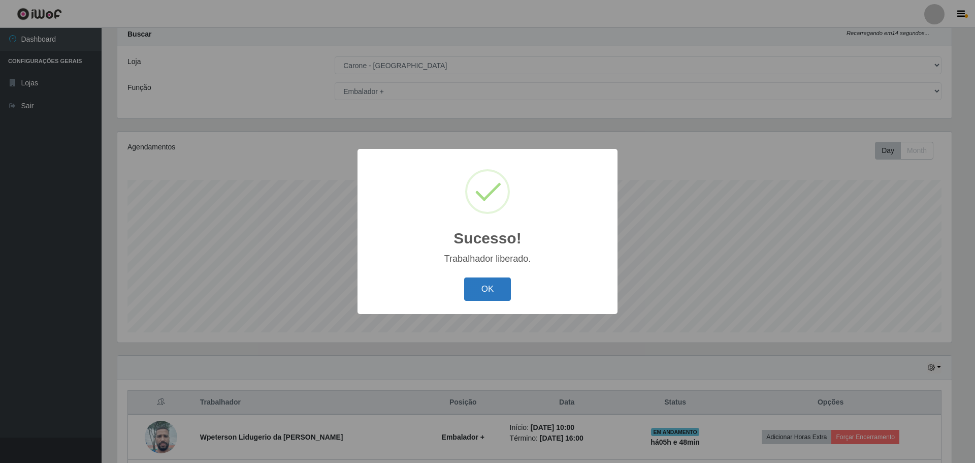
click at [486, 286] on button "OK" at bounding box center [487, 289] width 47 height 24
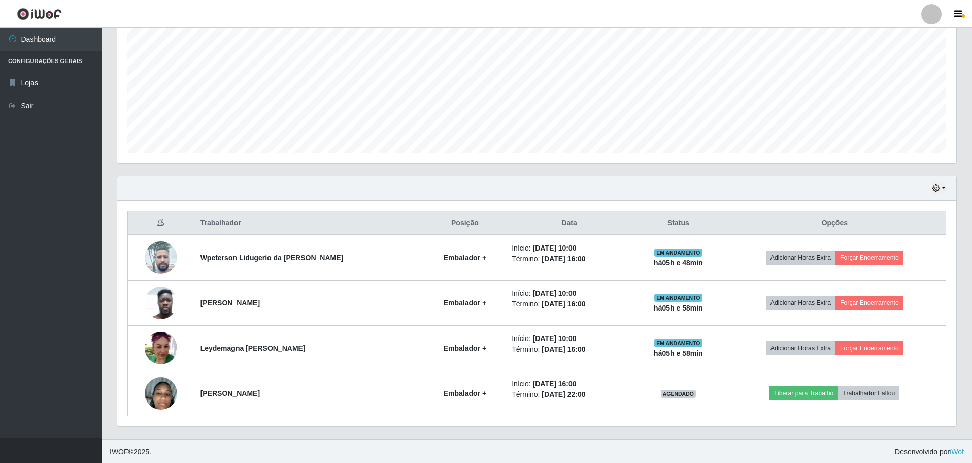
scroll to position [212, 0]
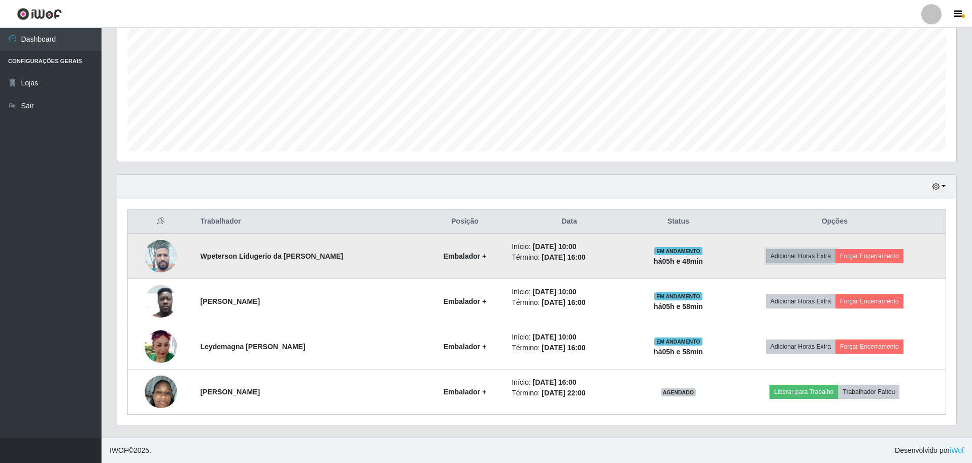
click at [827, 259] on button "Adicionar Horas Extra" at bounding box center [801, 256] width 70 height 14
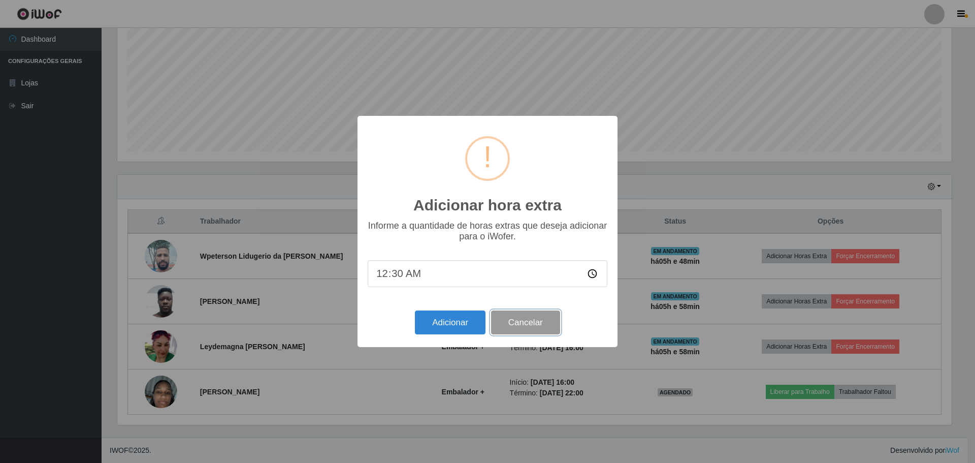
click at [541, 327] on button "Cancelar" at bounding box center [525, 322] width 69 height 24
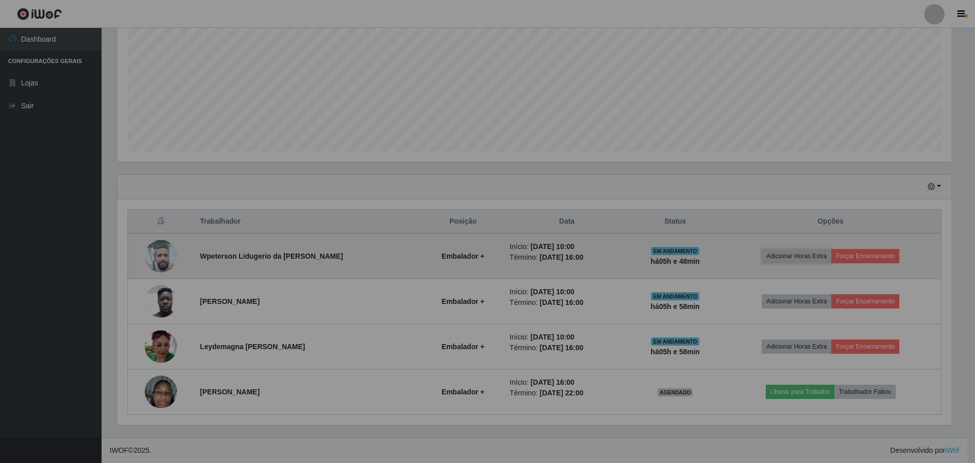
scroll to position [211, 839]
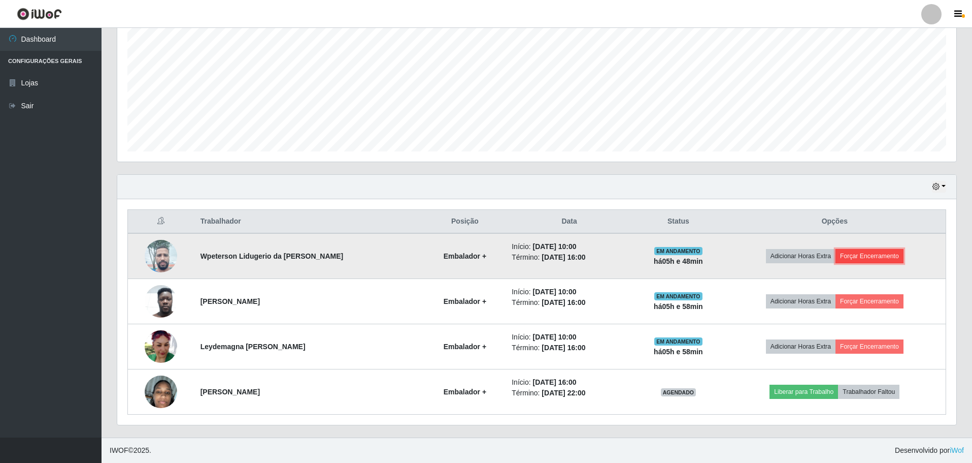
click at [878, 253] on button "Forçar Encerramento" at bounding box center [870, 256] width 68 height 14
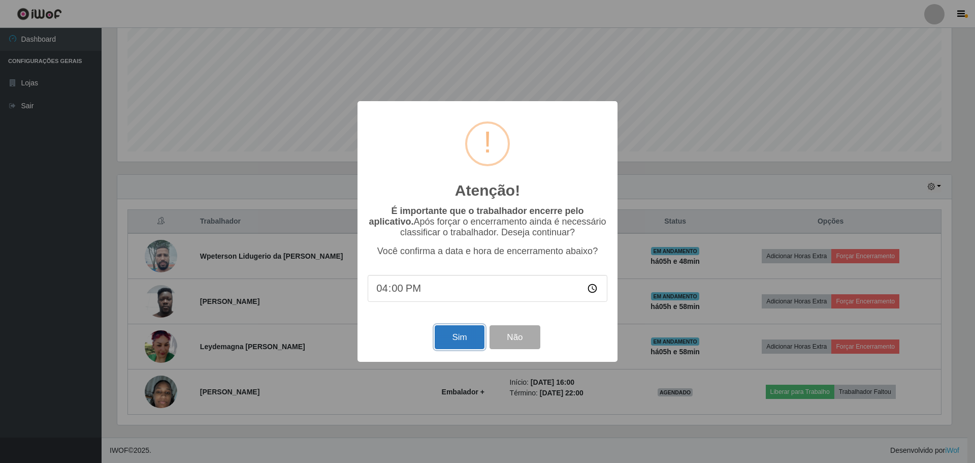
click at [448, 331] on button "Sim" at bounding box center [459, 337] width 49 height 24
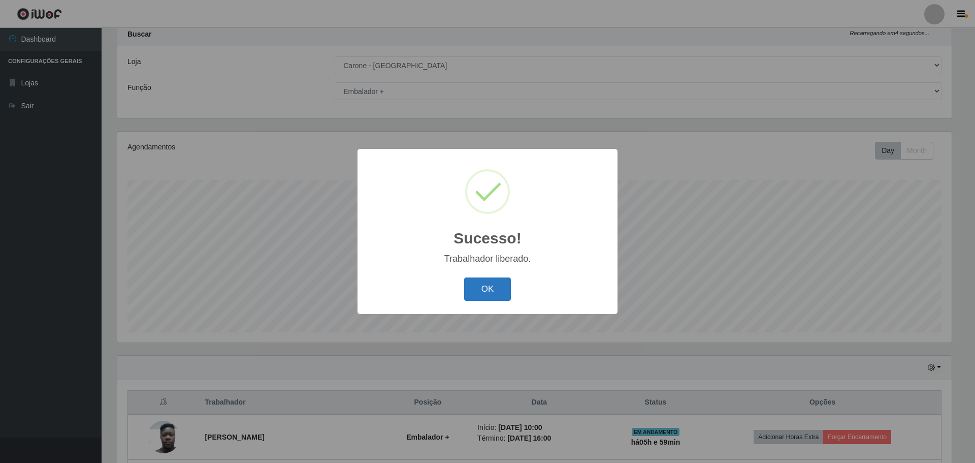
click at [486, 285] on button "OK" at bounding box center [487, 289] width 47 height 24
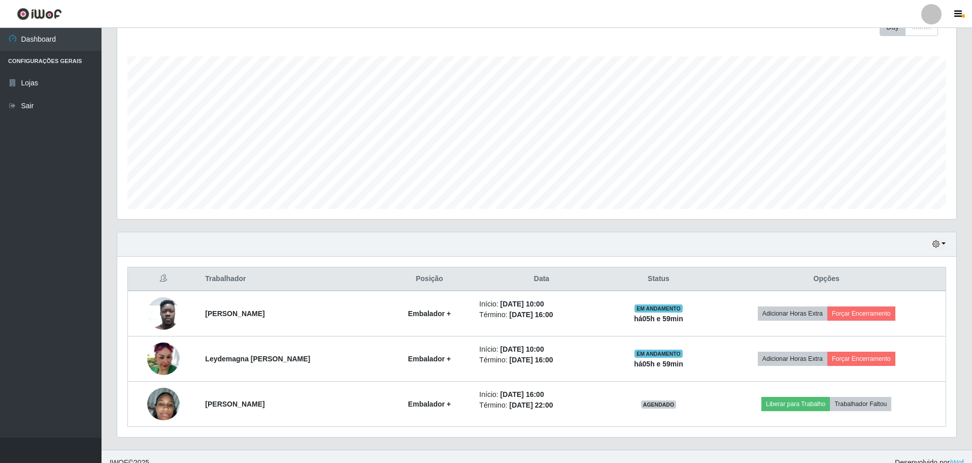
scroll to position [167, 0]
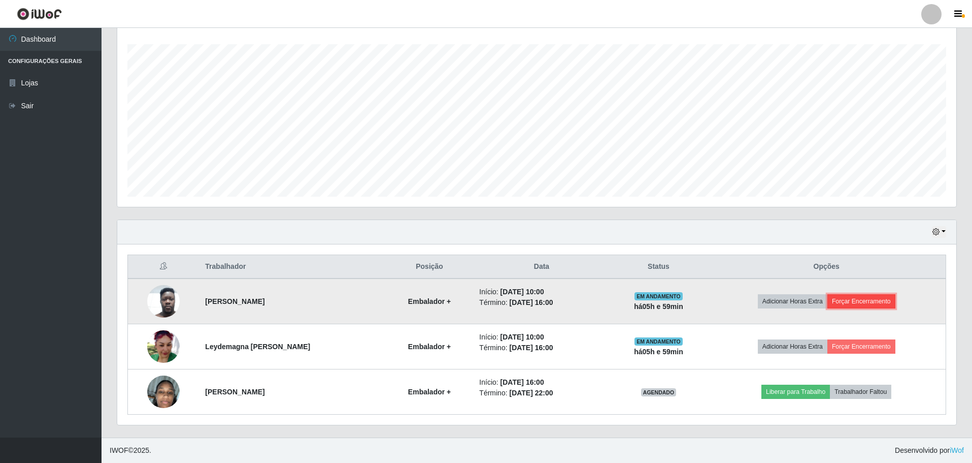
click at [876, 303] on button "Forçar Encerramento" at bounding box center [862, 301] width 68 height 14
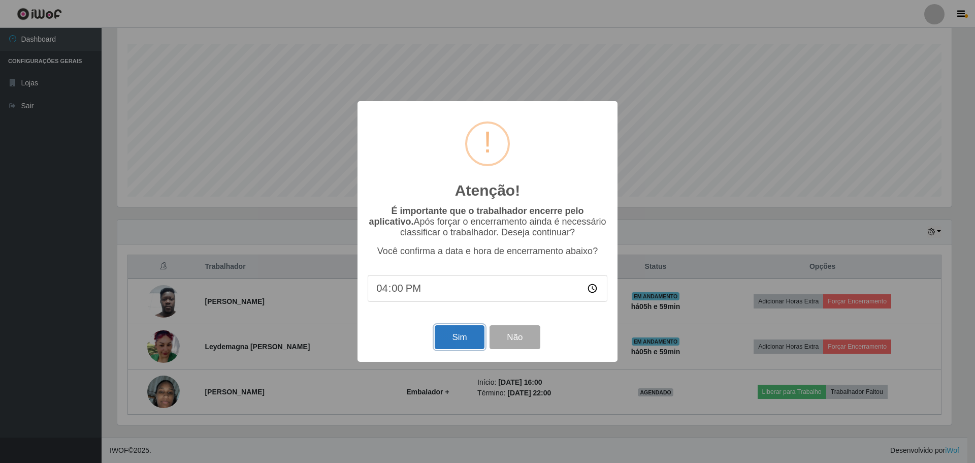
click at [458, 344] on button "Sim" at bounding box center [459, 337] width 49 height 24
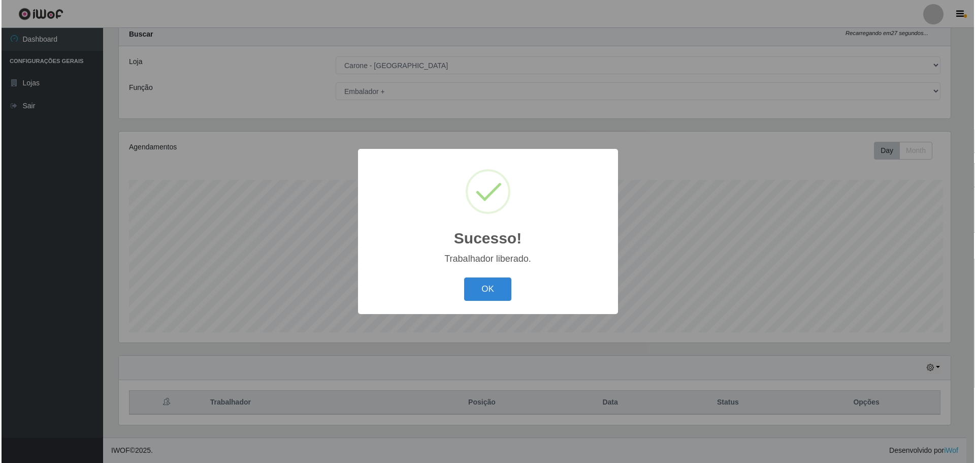
scroll to position [0, 0]
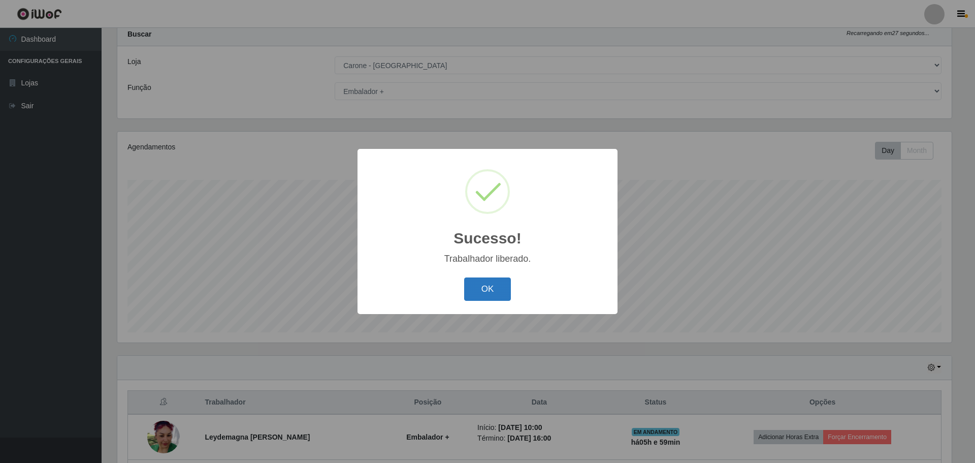
click at [500, 289] on button "OK" at bounding box center [487, 289] width 47 height 24
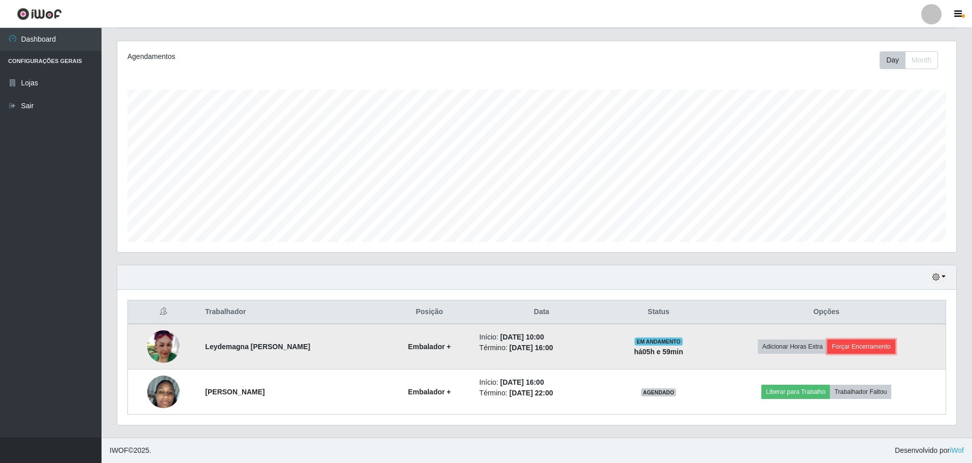
click at [861, 343] on button "Forçar Encerramento" at bounding box center [862, 346] width 68 height 14
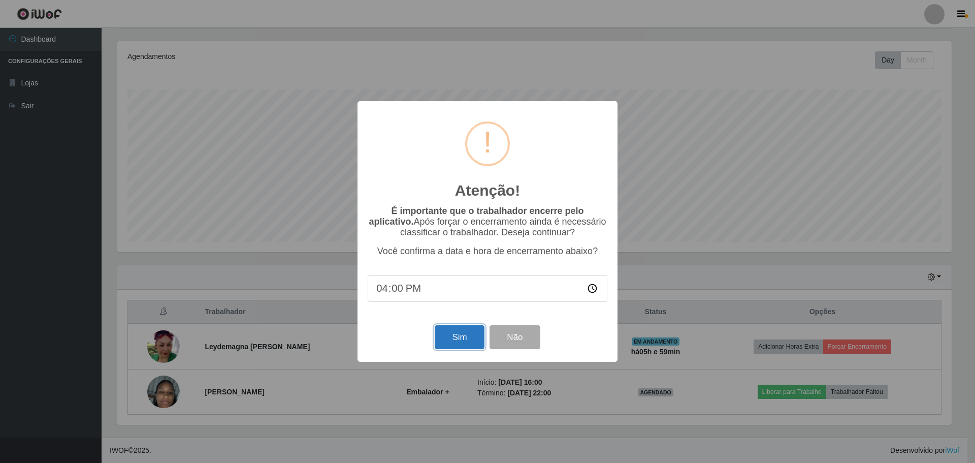
click at [455, 340] on button "Sim" at bounding box center [459, 337] width 49 height 24
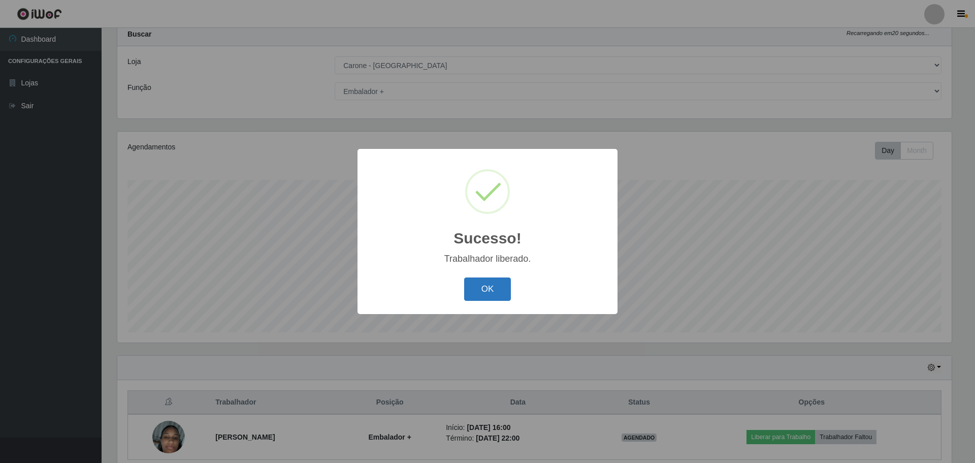
click at [468, 296] on button "OK" at bounding box center [487, 289] width 47 height 24
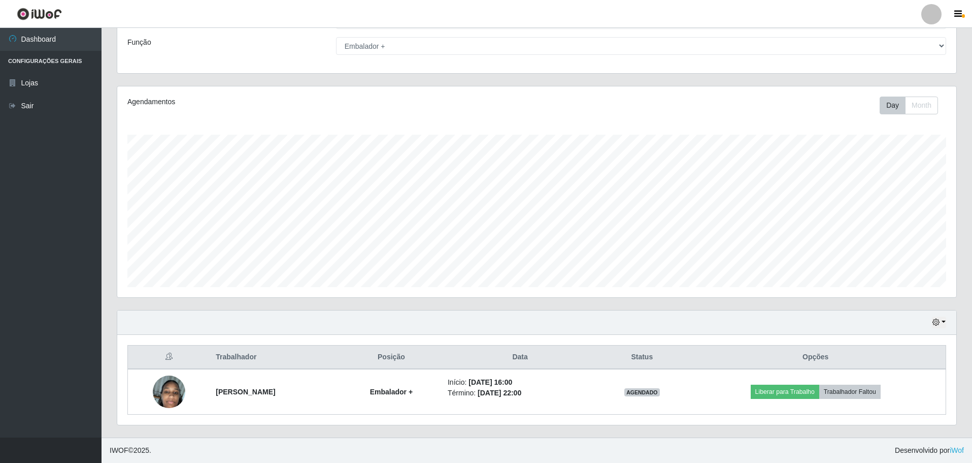
click at [944, 315] on div "Hoje 1 dia 3 dias 1 Semana Não encerrados" at bounding box center [536, 322] width 839 height 24
click at [944, 320] on button "button" at bounding box center [939, 322] width 14 height 12
click at [914, 244] on button "1 dia" at bounding box center [906, 241] width 80 height 21
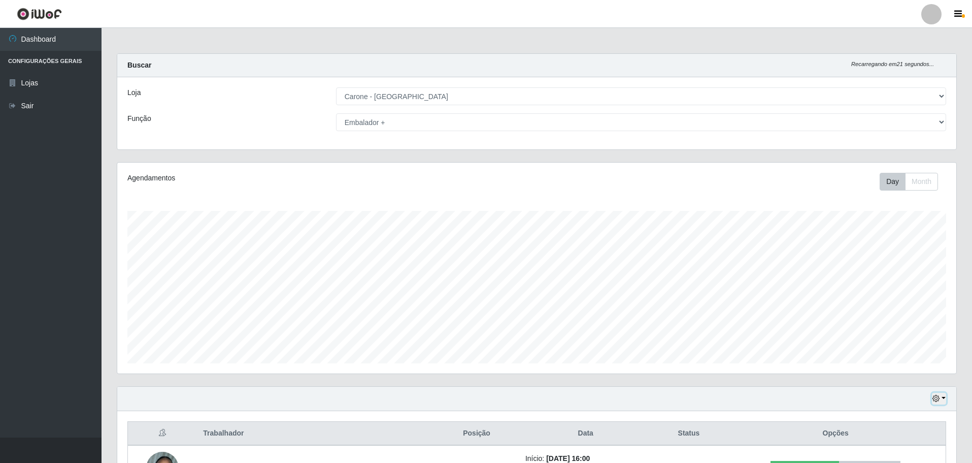
click at [943, 403] on button "button" at bounding box center [939, 399] width 14 height 12
click at [920, 298] on button "Hoje" at bounding box center [906, 296] width 80 height 21
